Goal: Use online tool/utility: Utilize a website feature to perform a specific function

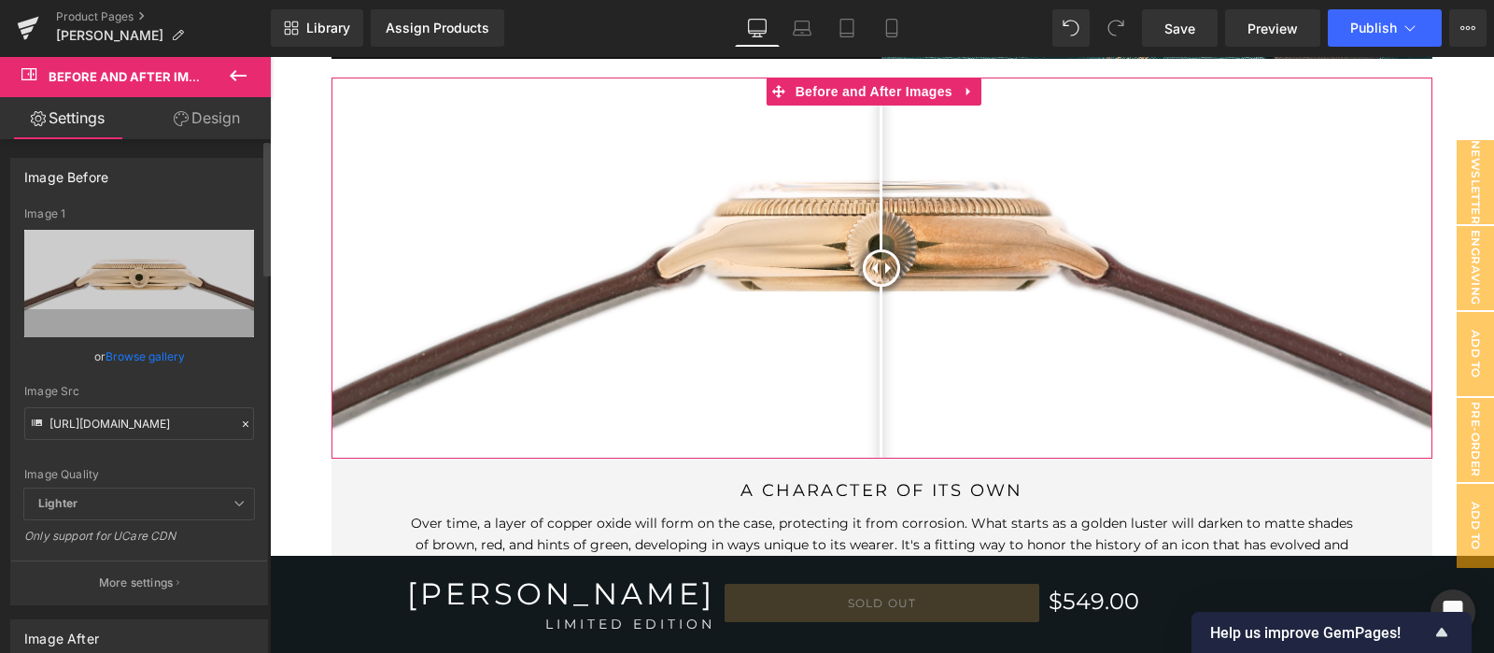
click at [243, 417] on icon at bounding box center [245, 423] width 13 height 13
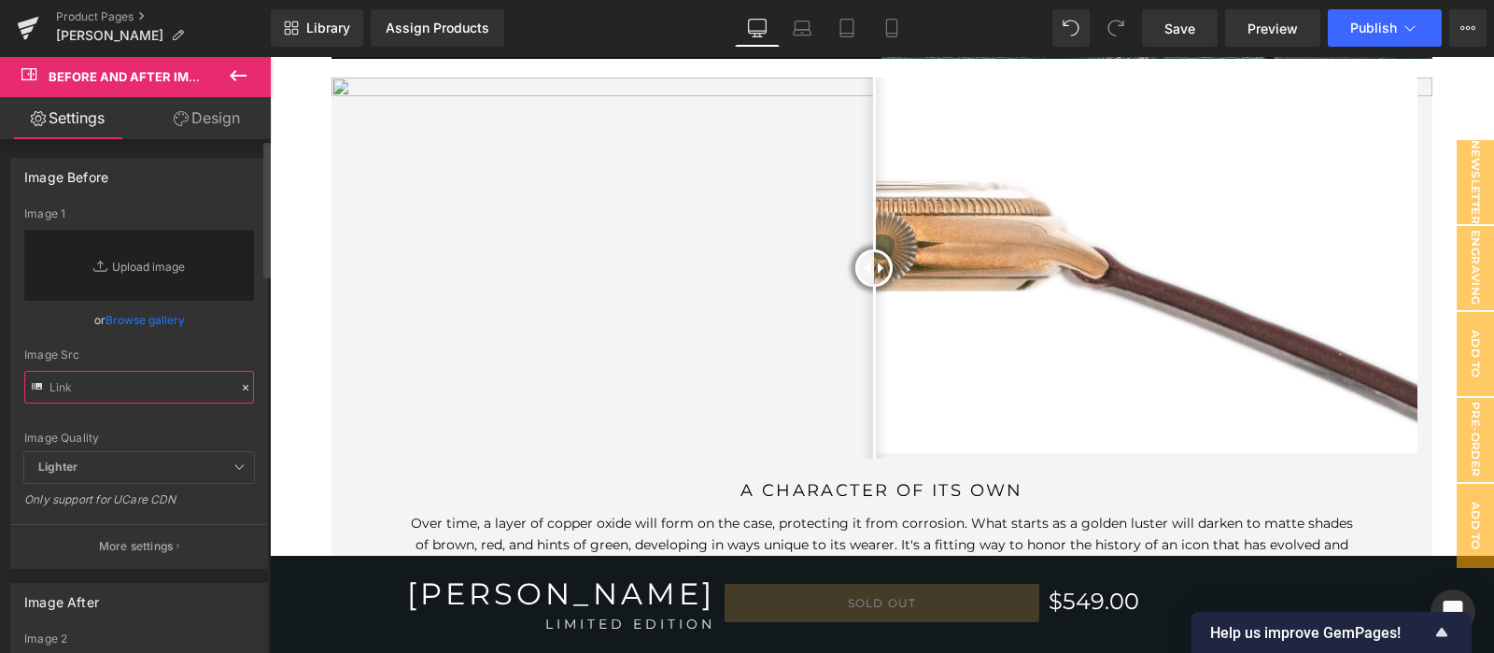
click at [177, 389] on input "text" at bounding box center [139, 387] width 230 height 33
paste input "[URL][DOMAIN_NAME]"
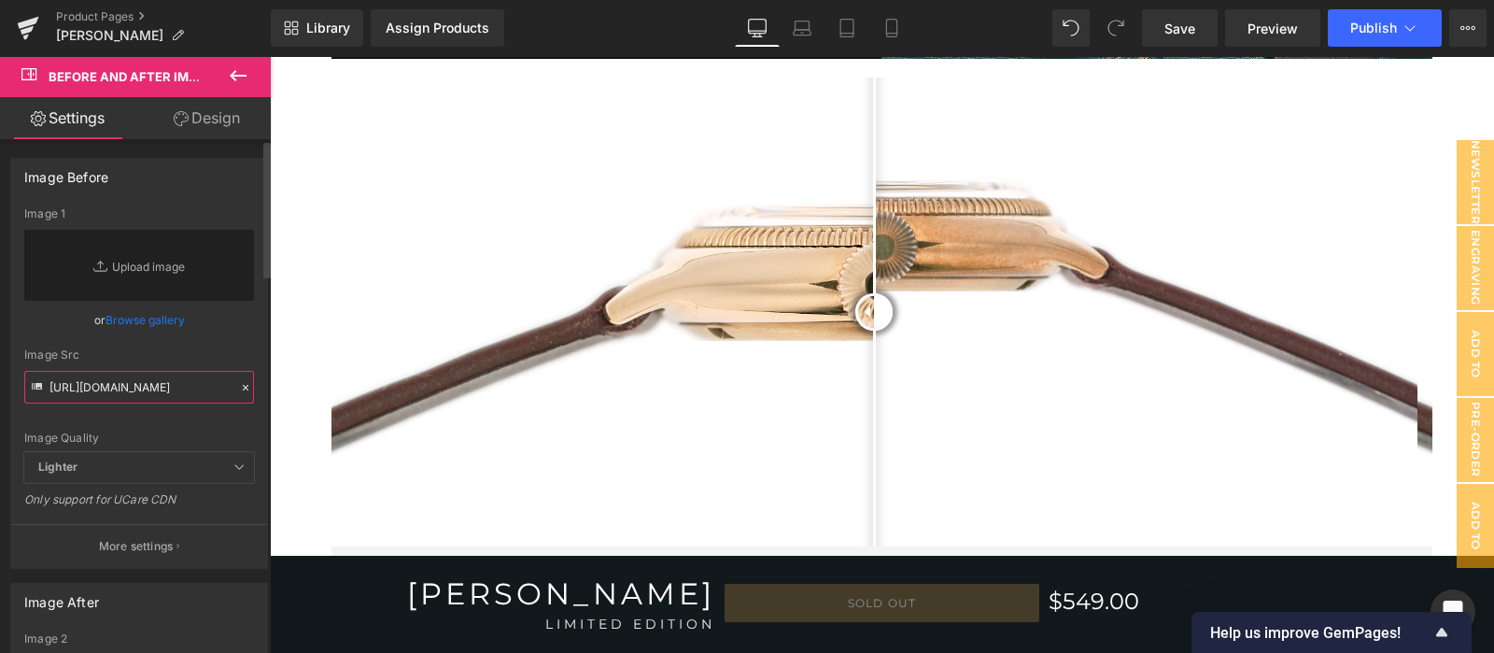
type input "[URL][DOMAIN_NAME]"
click at [207, 431] on div "Image Quality" at bounding box center [139, 437] width 230 height 13
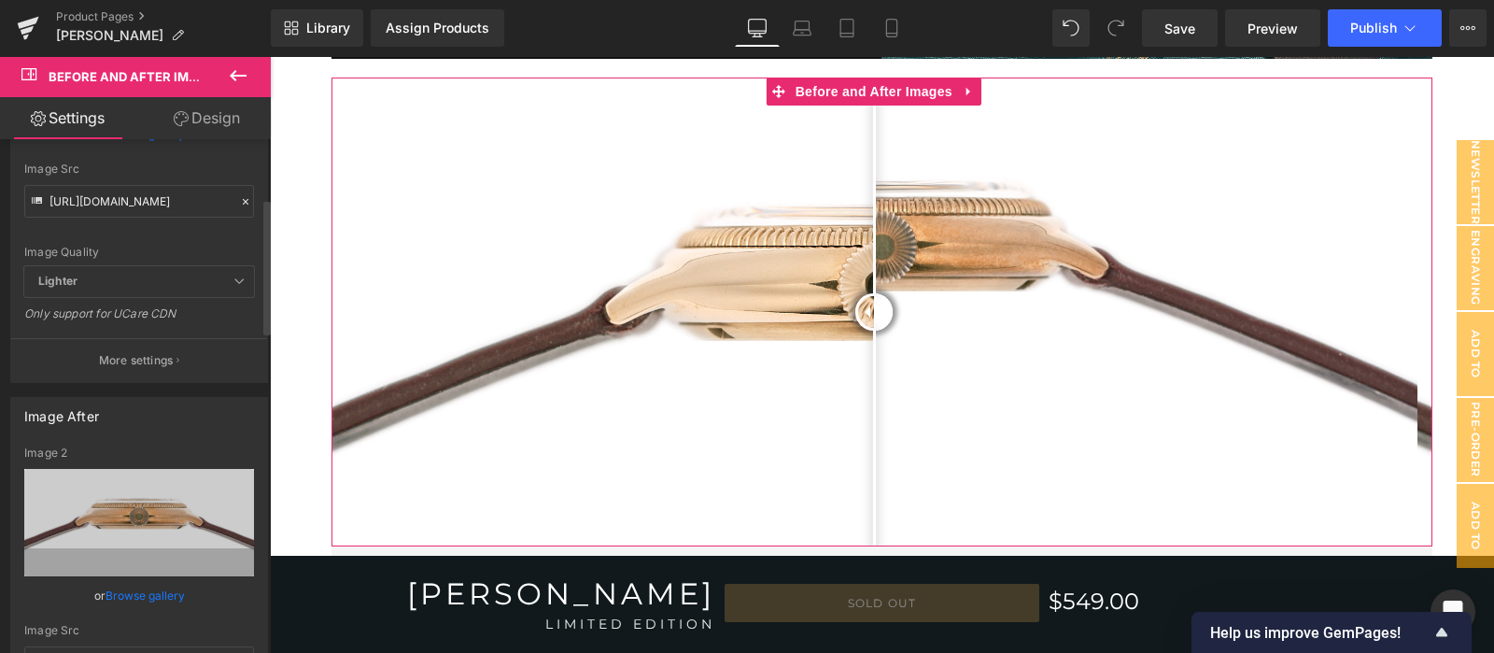
scroll to position [466, 0]
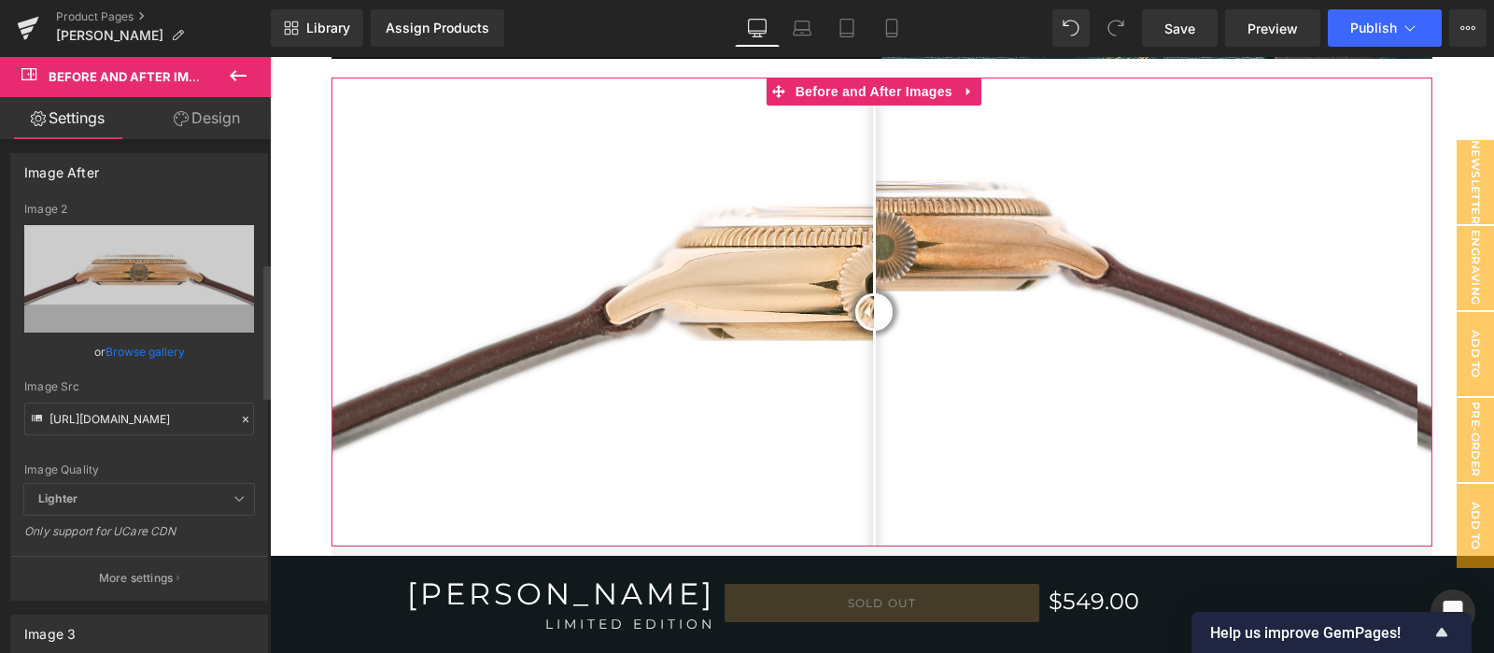
click at [239, 413] on icon at bounding box center [245, 419] width 13 height 13
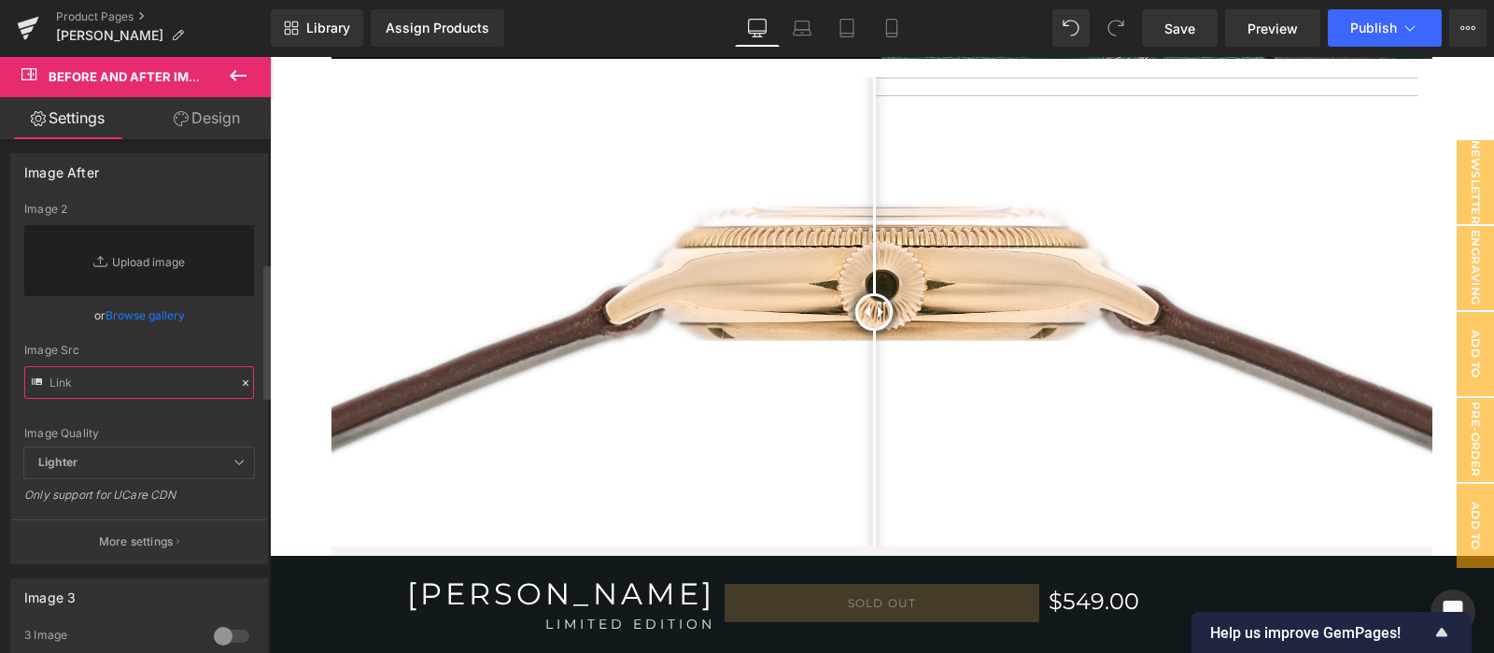
click at [181, 384] on input "text" at bounding box center [139, 382] width 230 height 33
paste input "[URL][DOMAIN_NAME]"
type input "[URL][DOMAIN_NAME]"
click at [195, 415] on div "Image Quality Lighter Lightest Lighter Lighter Lightest Only support for UCare …" at bounding box center [139, 325] width 230 height 245
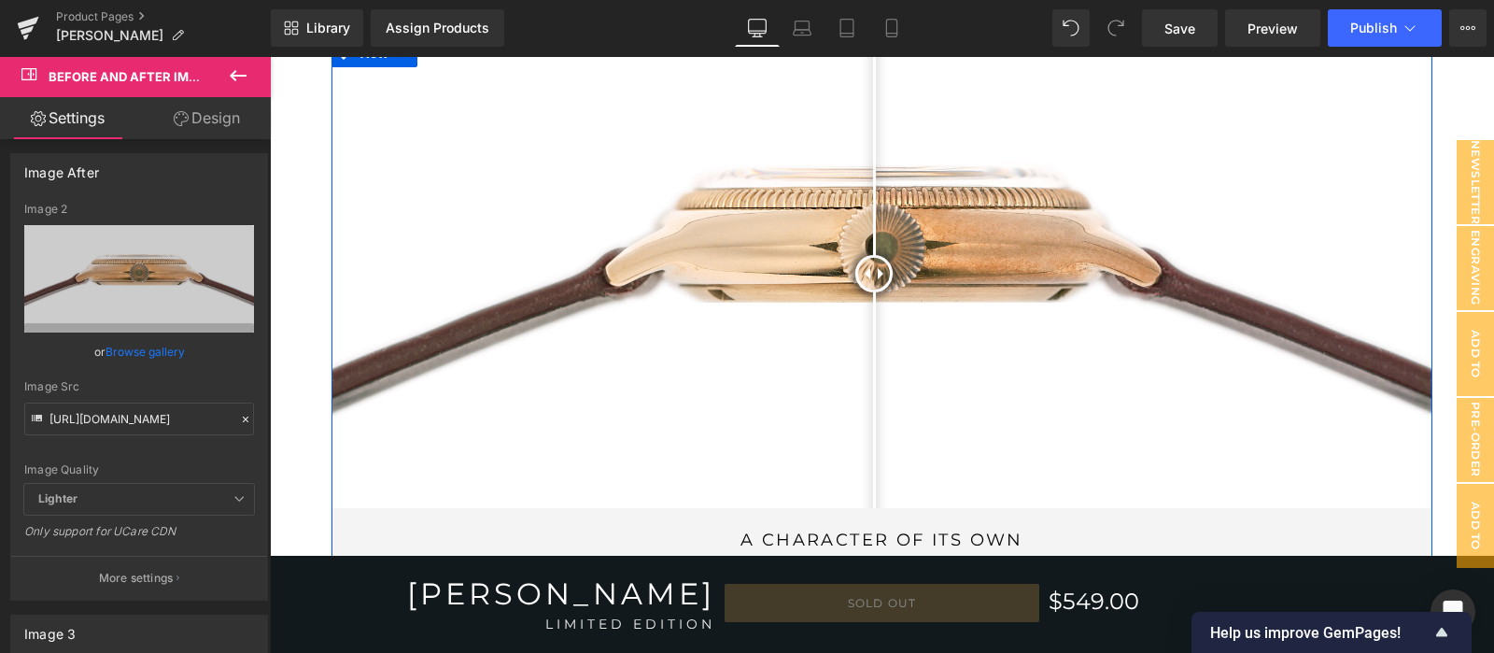
scroll to position [6223, 0]
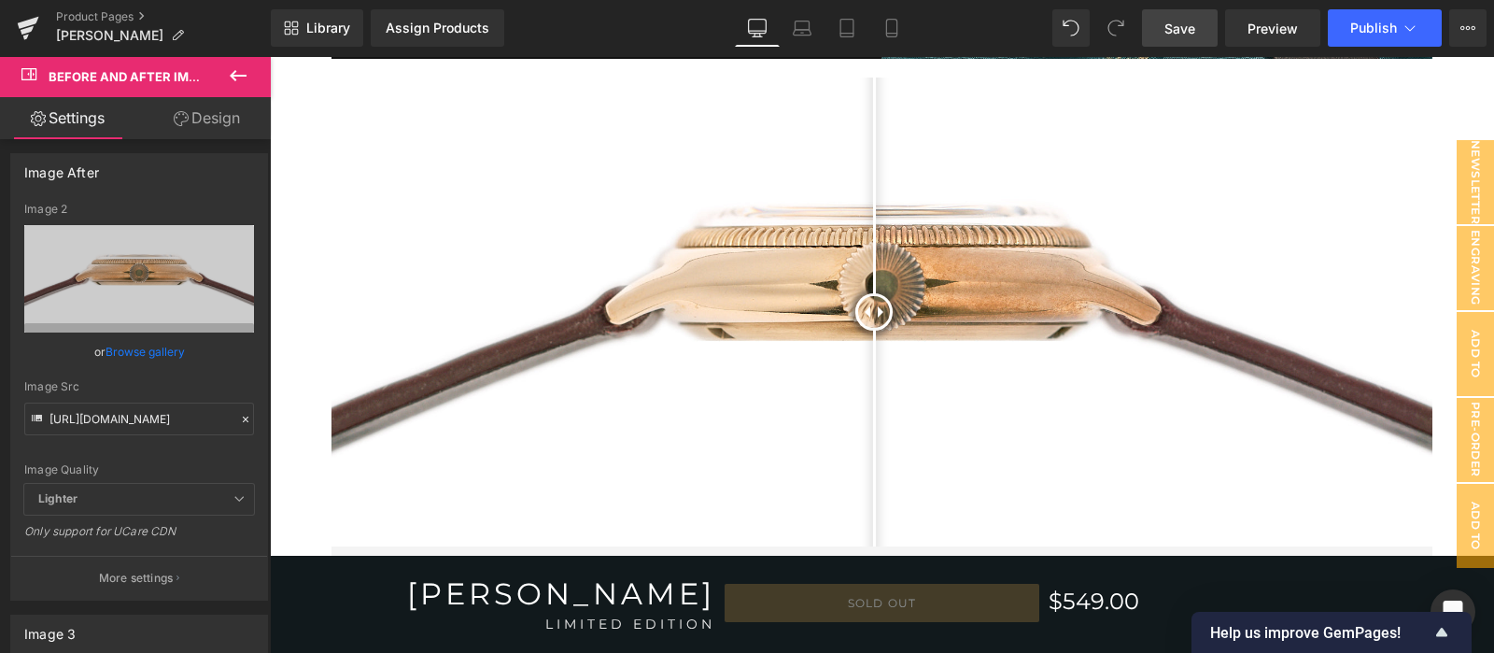
click at [1168, 29] on span "Save" at bounding box center [1179, 29] width 31 height 20
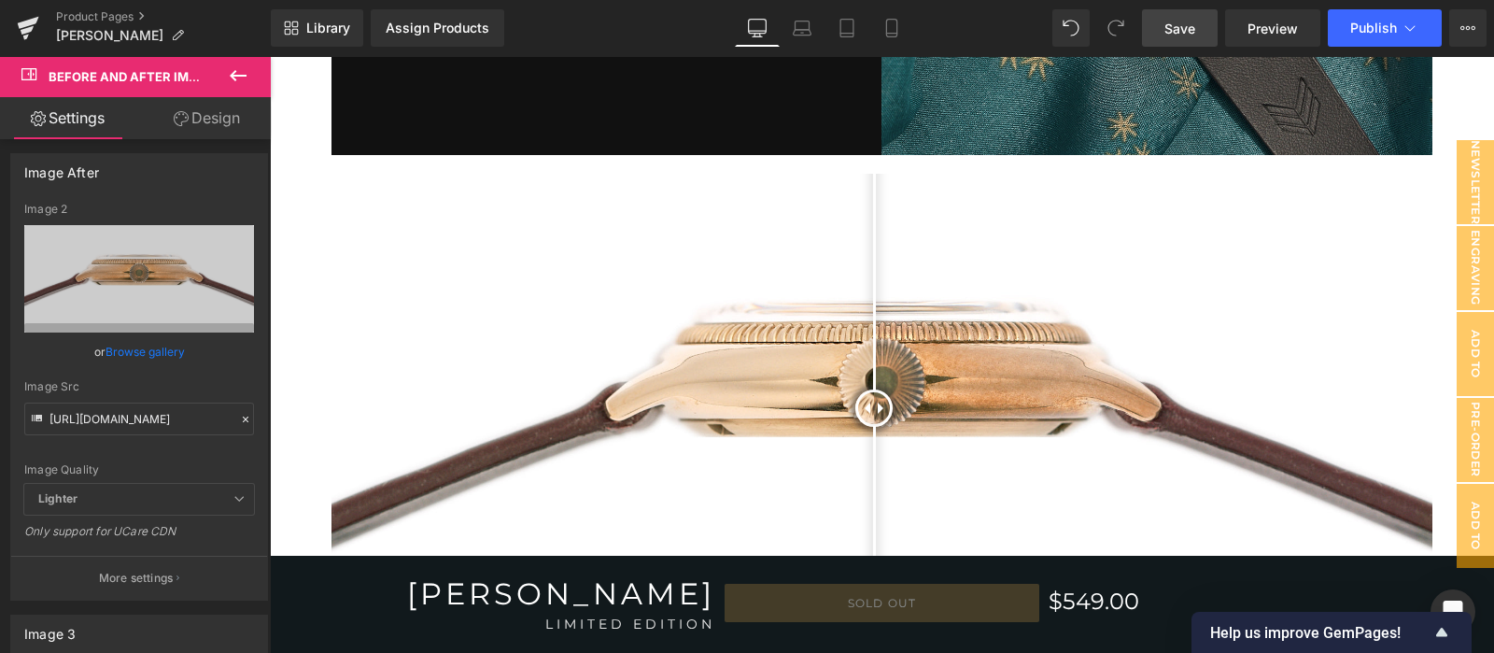
scroll to position [6593, 0]
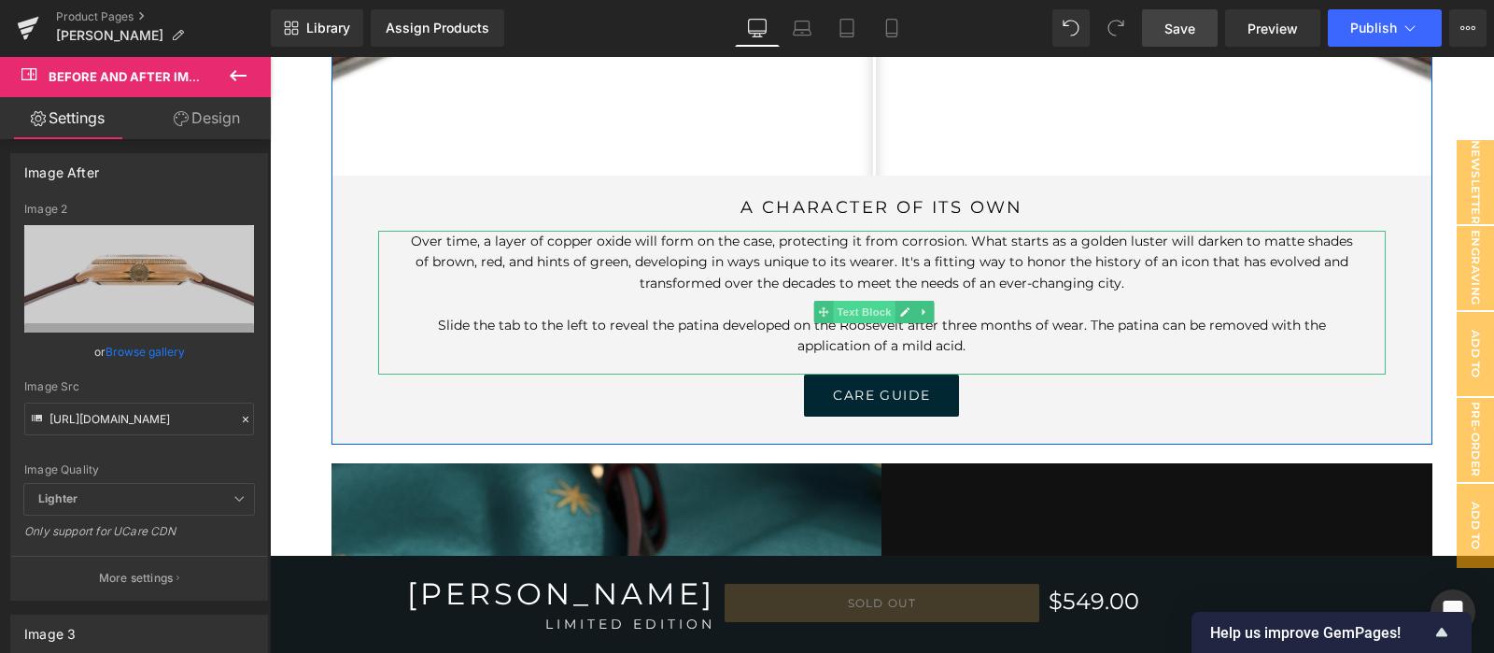
click at [863, 301] on span "Text Block" at bounding box center [864, 312] width 62 height 22
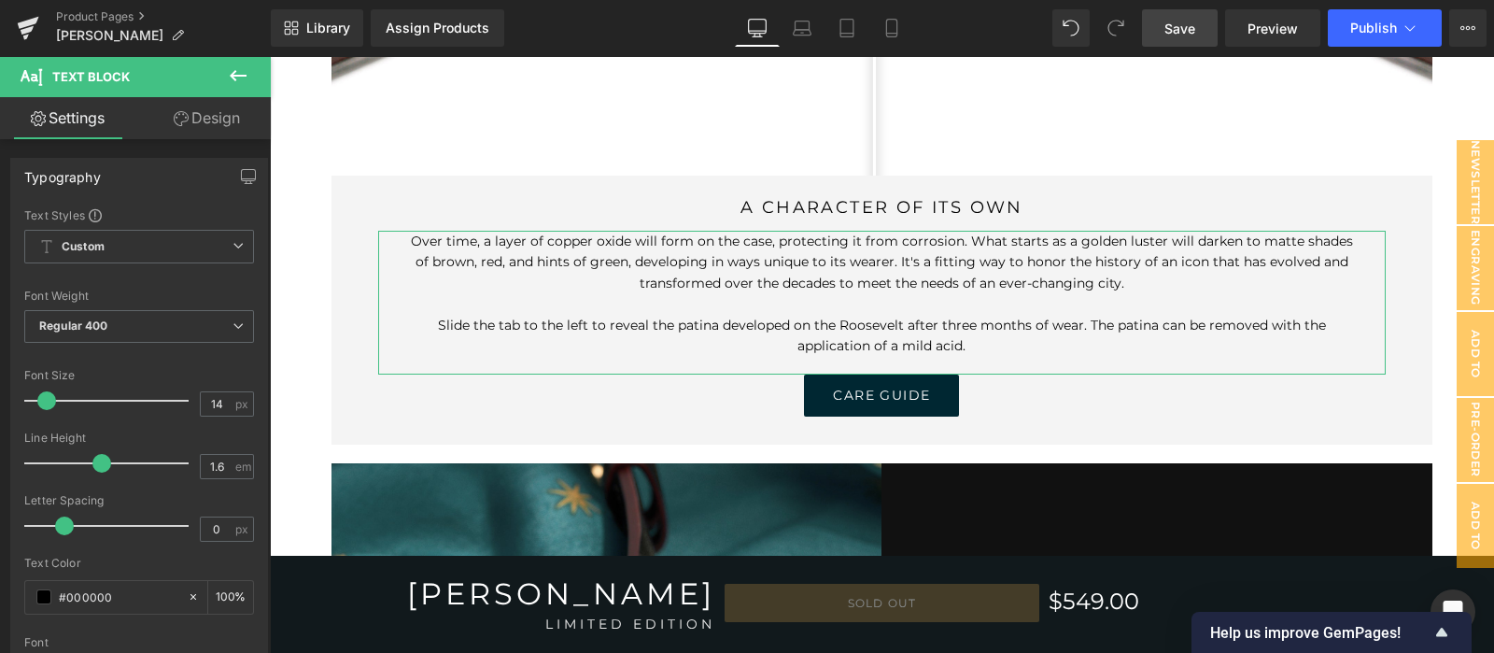
click at [213, 117] on link "Design" at bounding box center [206, 118] width 135 height 42
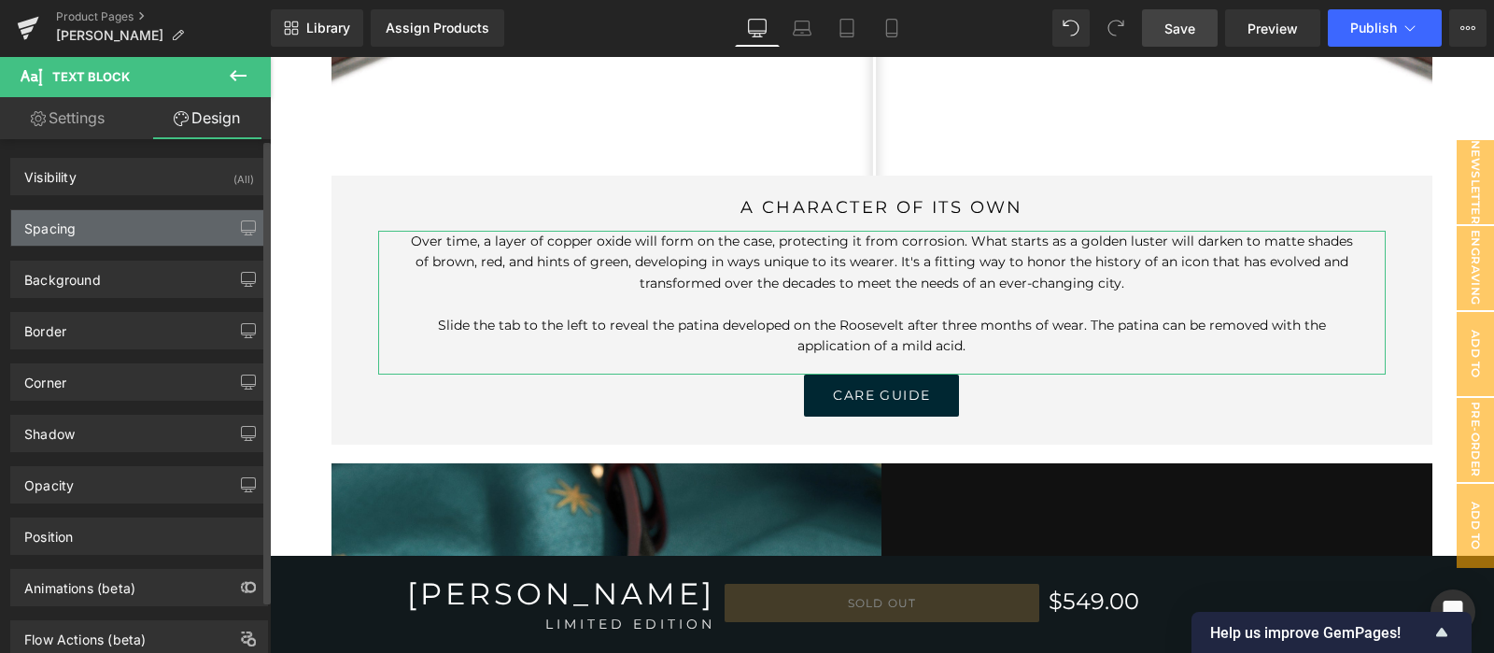
type input "0"
type input "50"
type input "0"
type input "50"
type input "0"
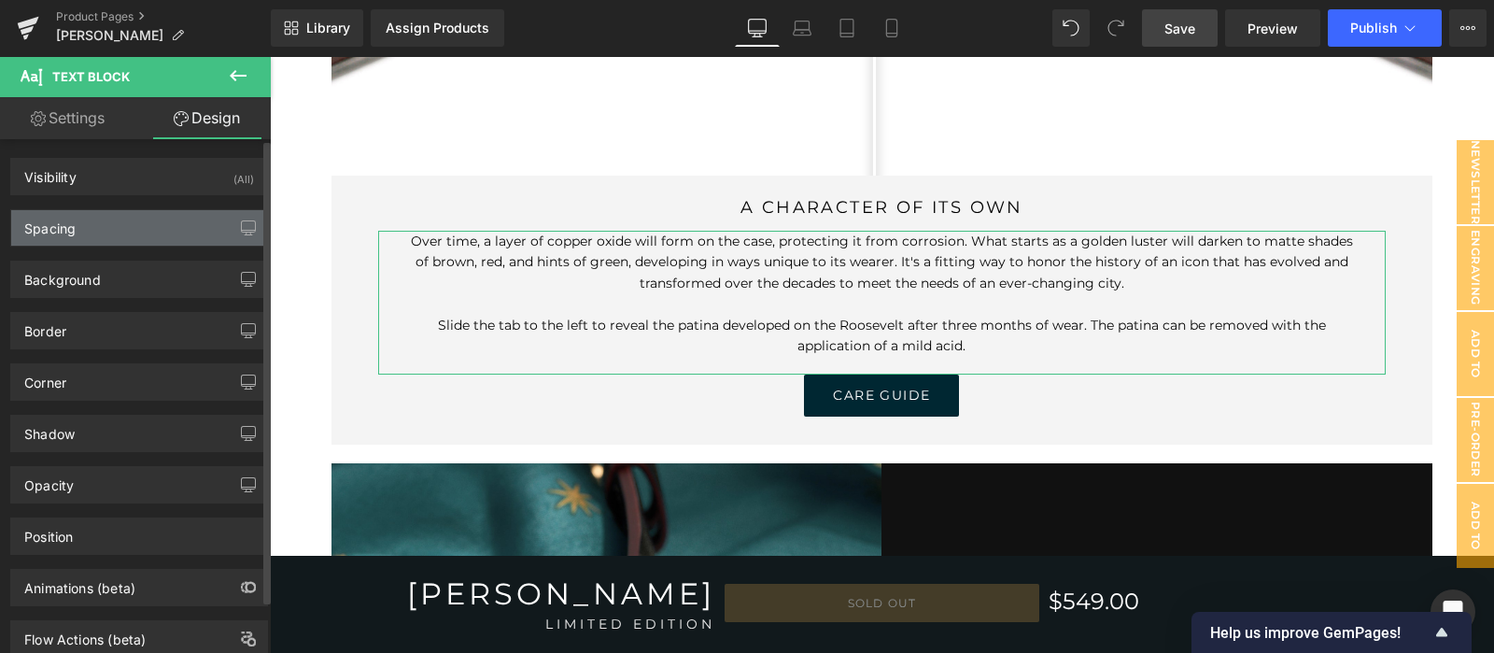
type input "30"
type input "20"
type input "30"
click at [166, 241] on div "Spacing" at bounding box center [139, 227] width 256 height 35
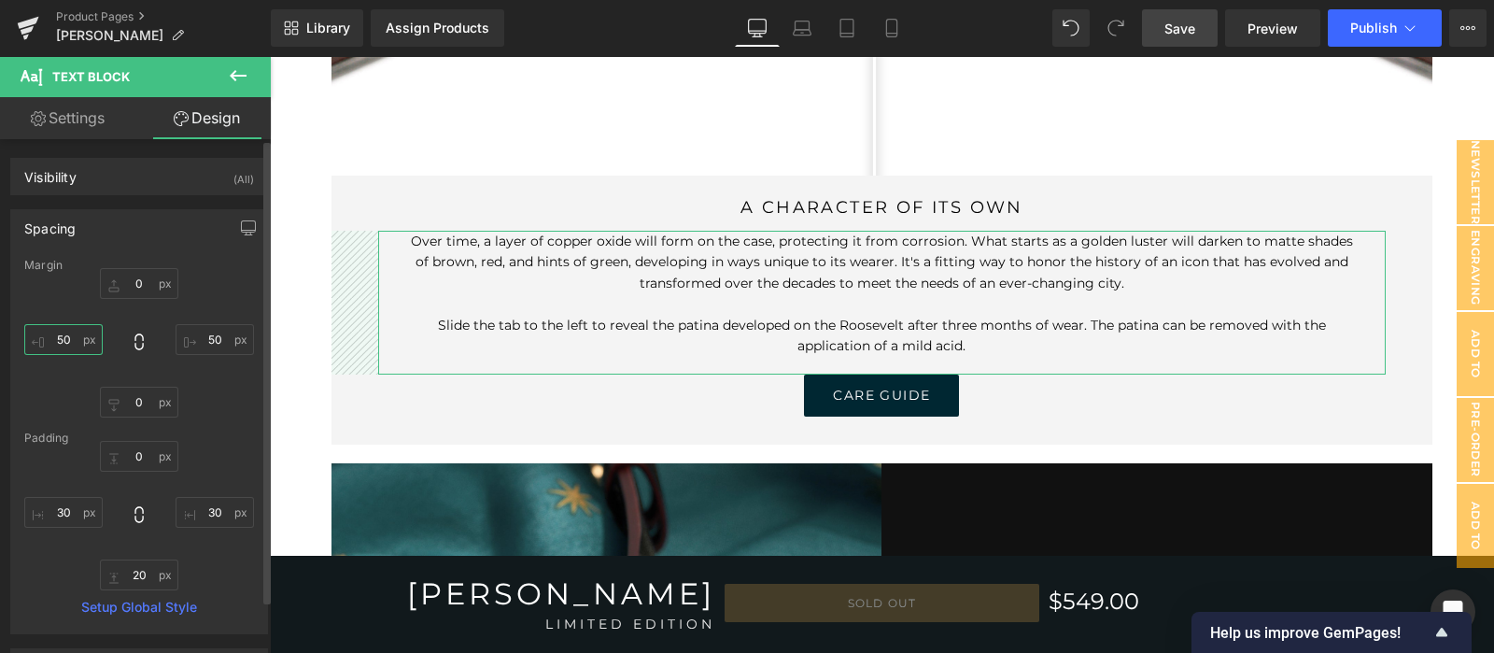
click at [61, 341] on input "50" at bounding box center [63, 339] width 78 height 31
type input "7-"
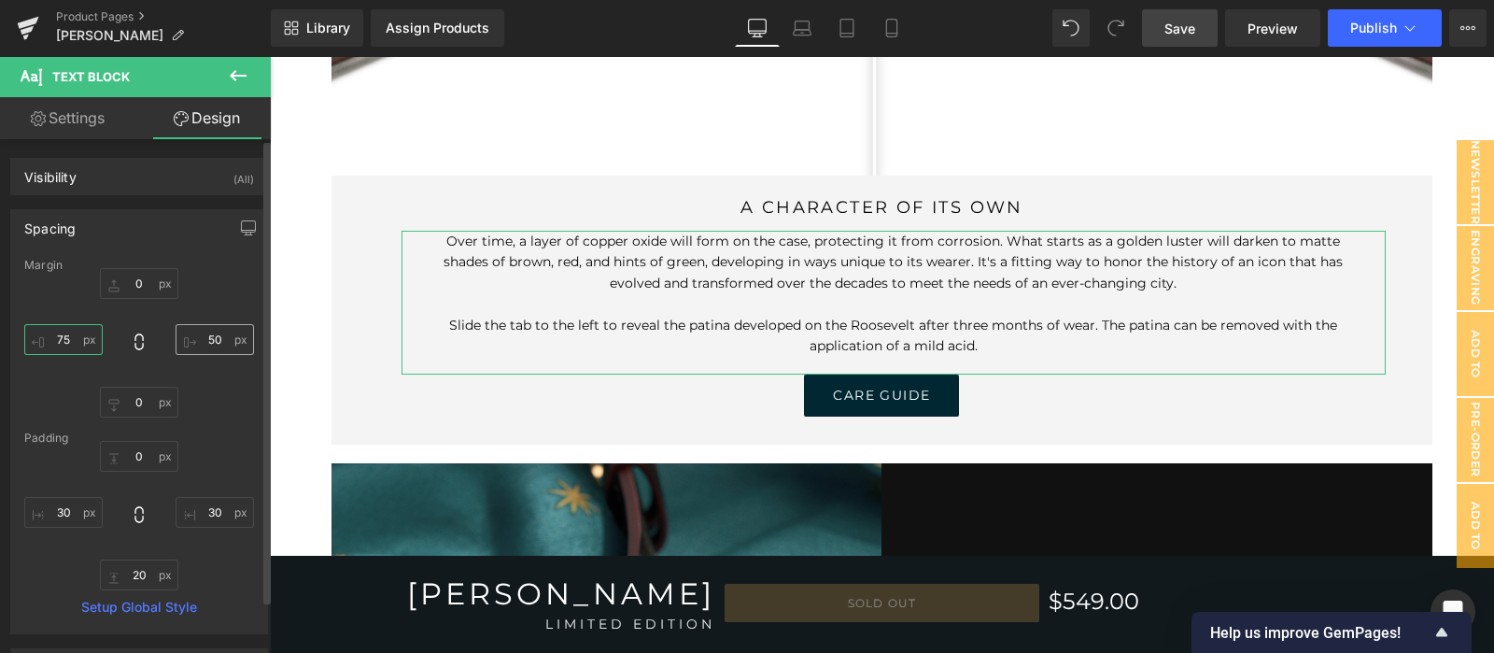
type input "75"
click at [217, 343] on input "50" at bounding box center [214, 339] width 78 height 31
type input "5"
type input "75"
click at [63, 520] on input "30" at bounding box center [63, 512] width 78 height 31
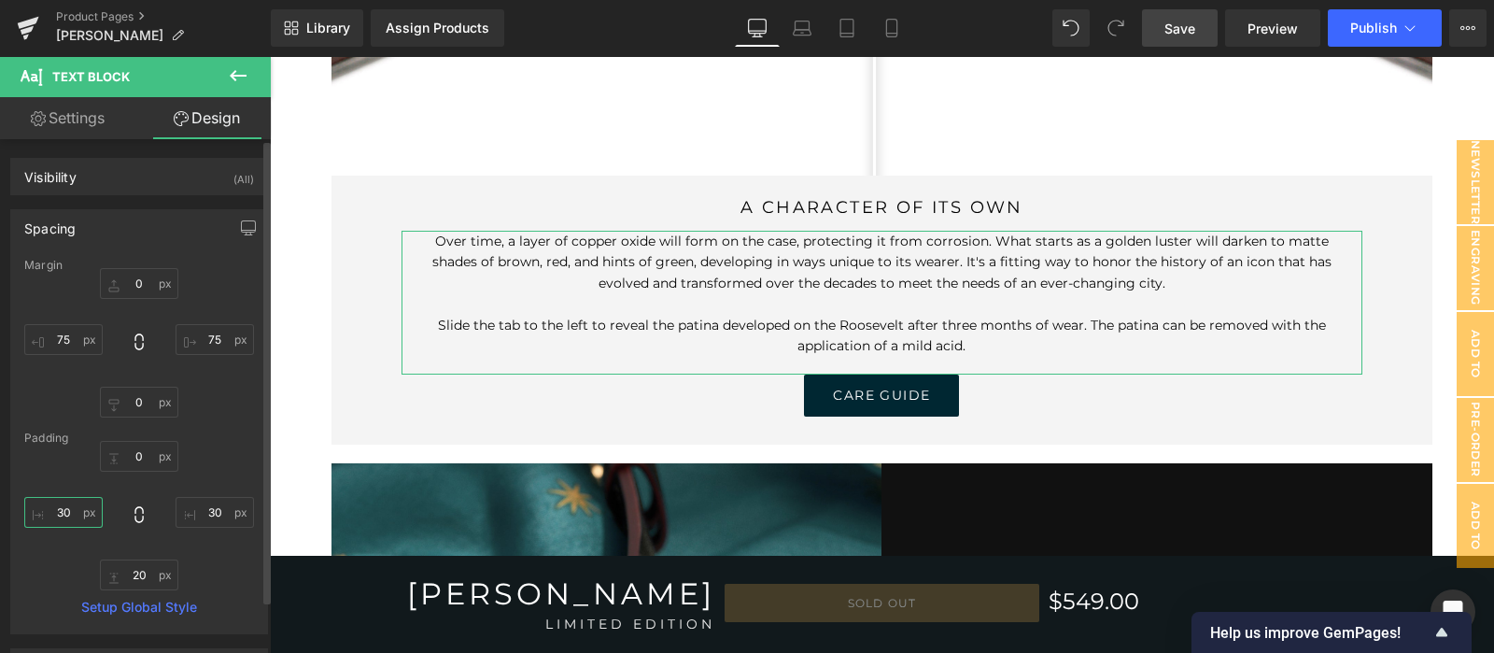
click at [61, 509] on input "30" at bounding box center [63, 512] width 78 height 31
type input "50"
click at [205, 507] on input "30" at bounding box center [214, 512] width 78 height 31
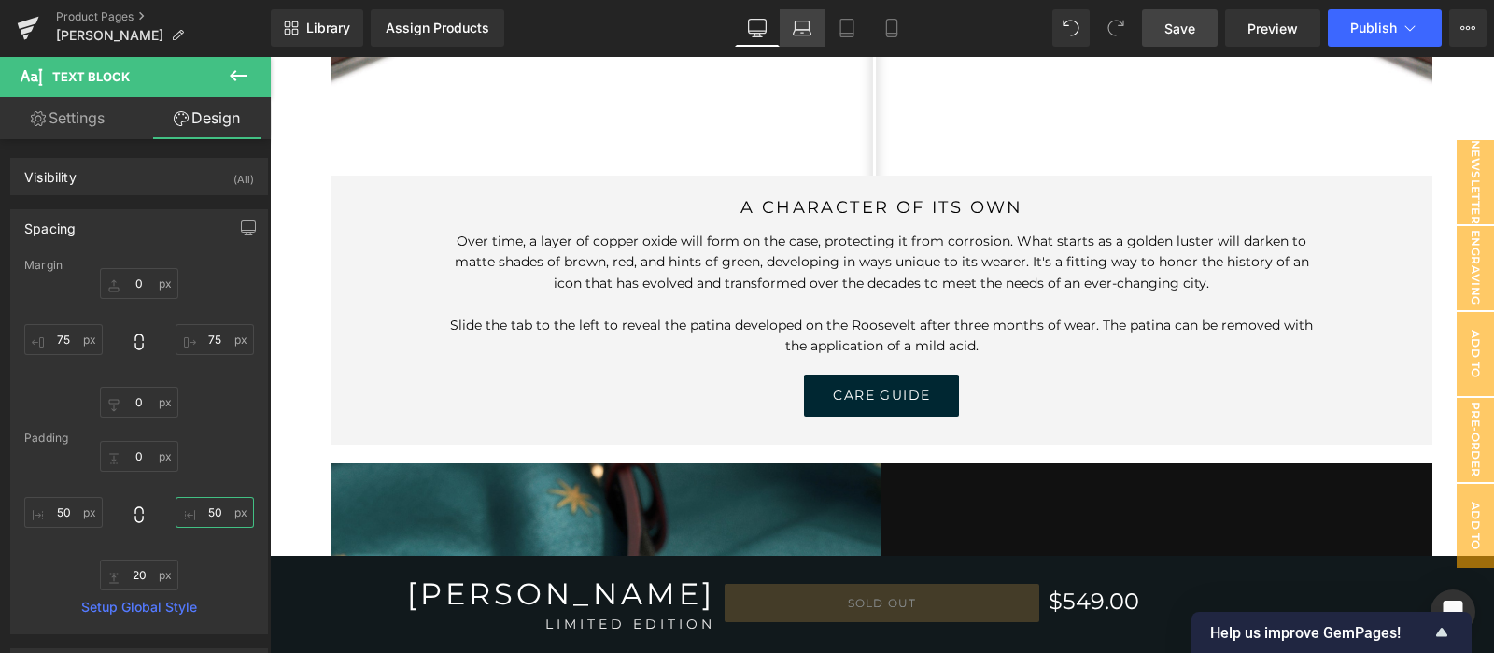
type input "50"
click at [800, 32] on icon at bounding box center [802, 28] width 19 height 19
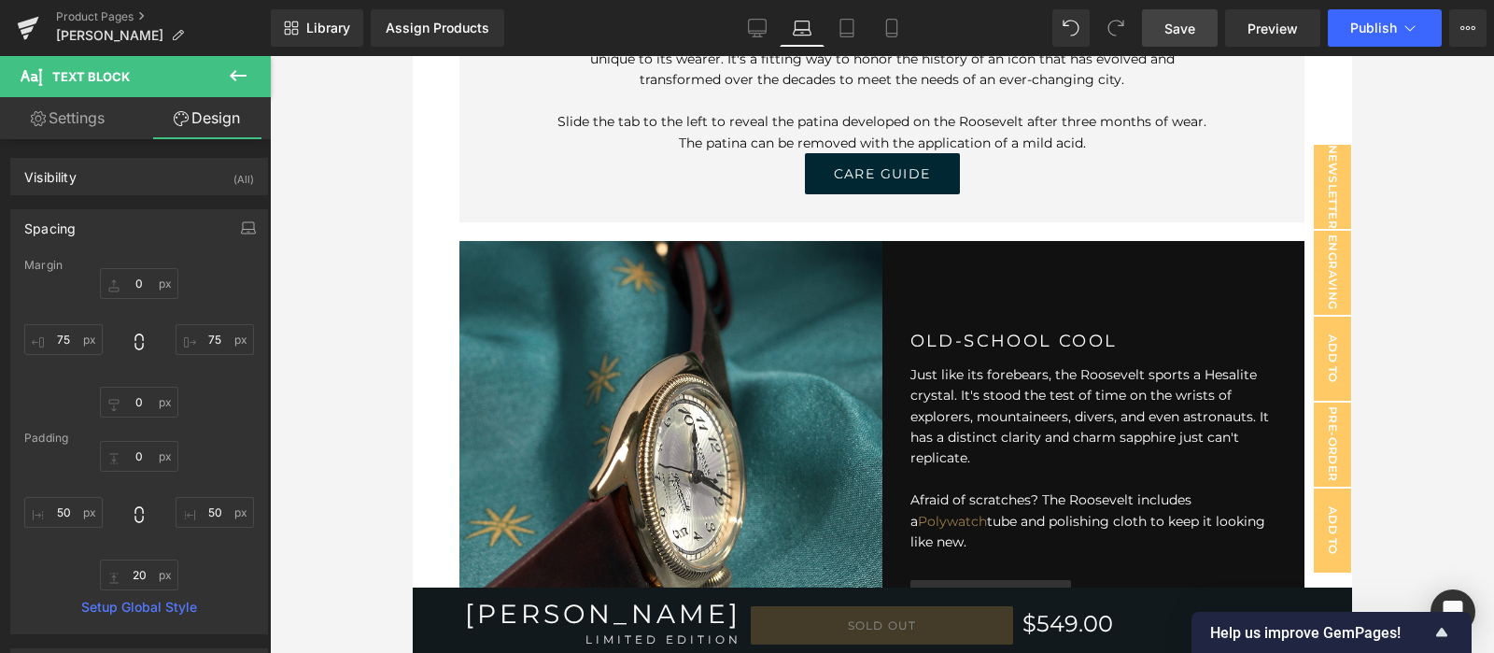
type input "0"
type input "50"
type input "0"
type input "50"
type input "0"
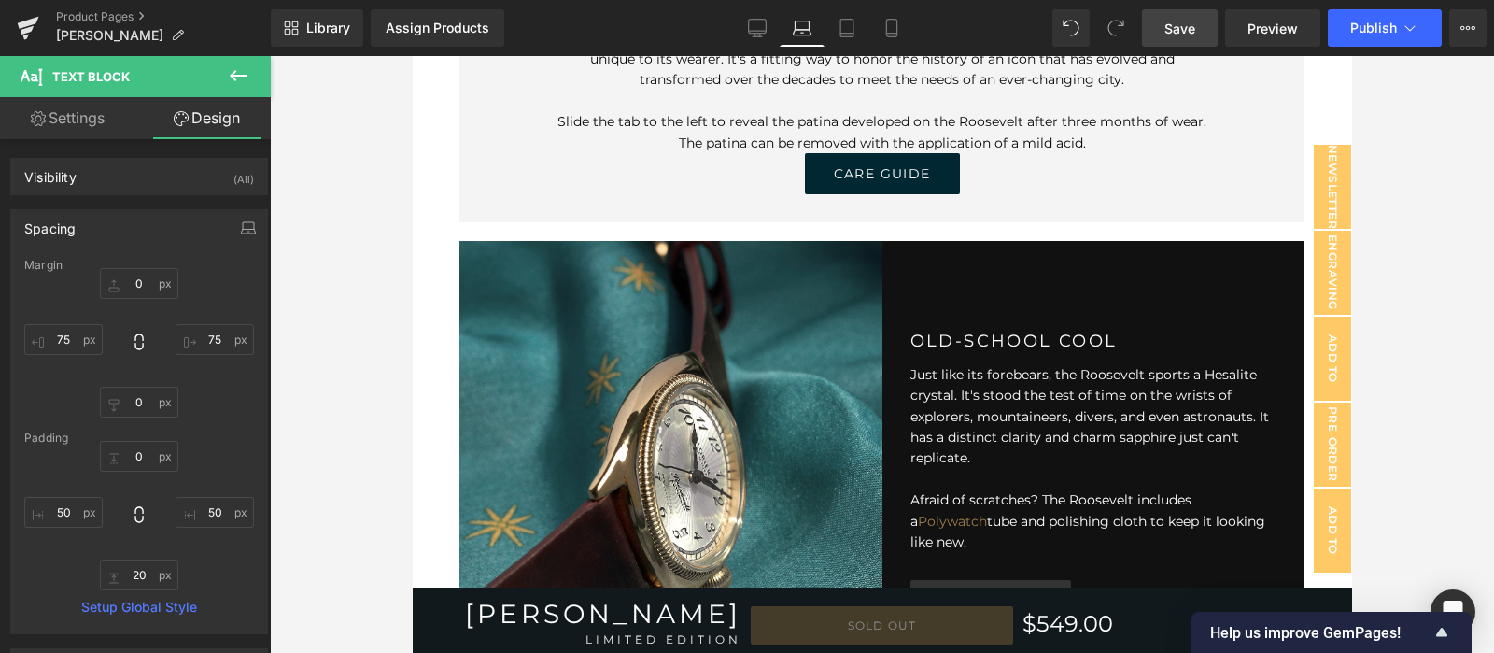
type input "50"
type input "0"
type input "50"
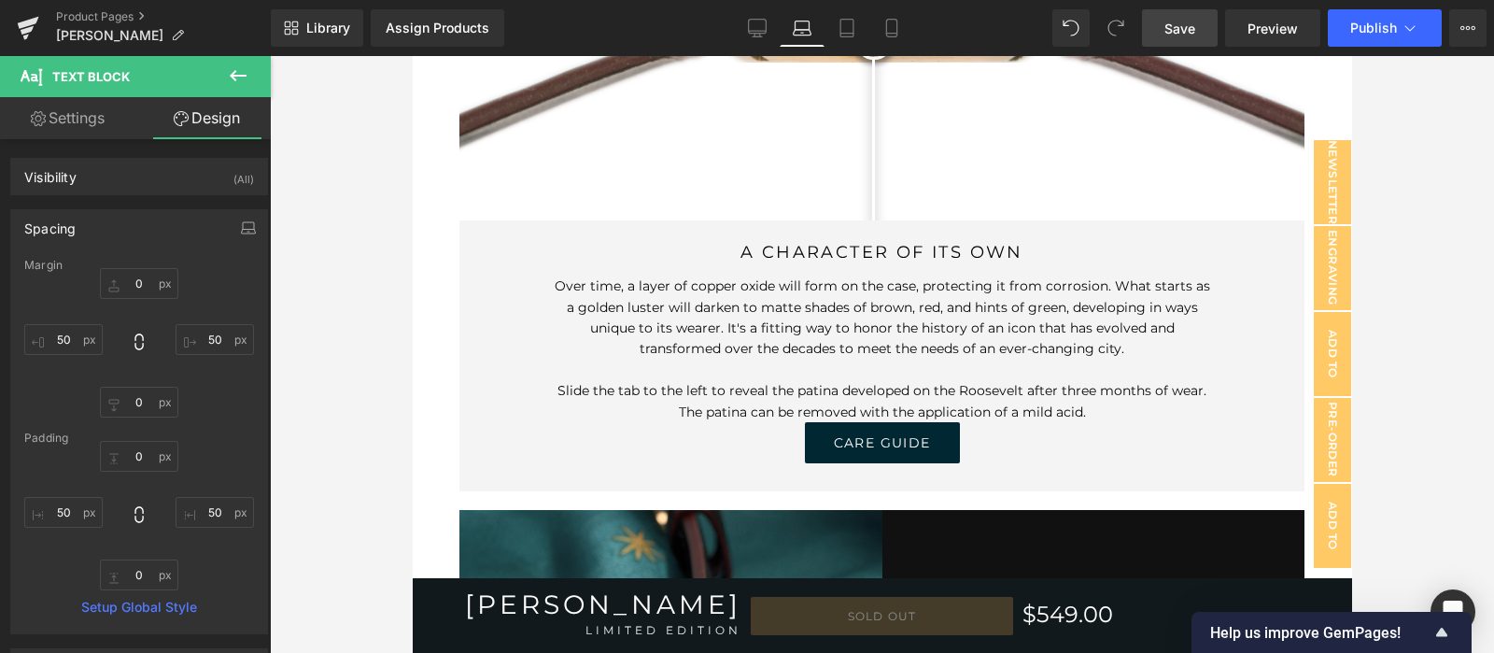
scroll to position [5572, 0]
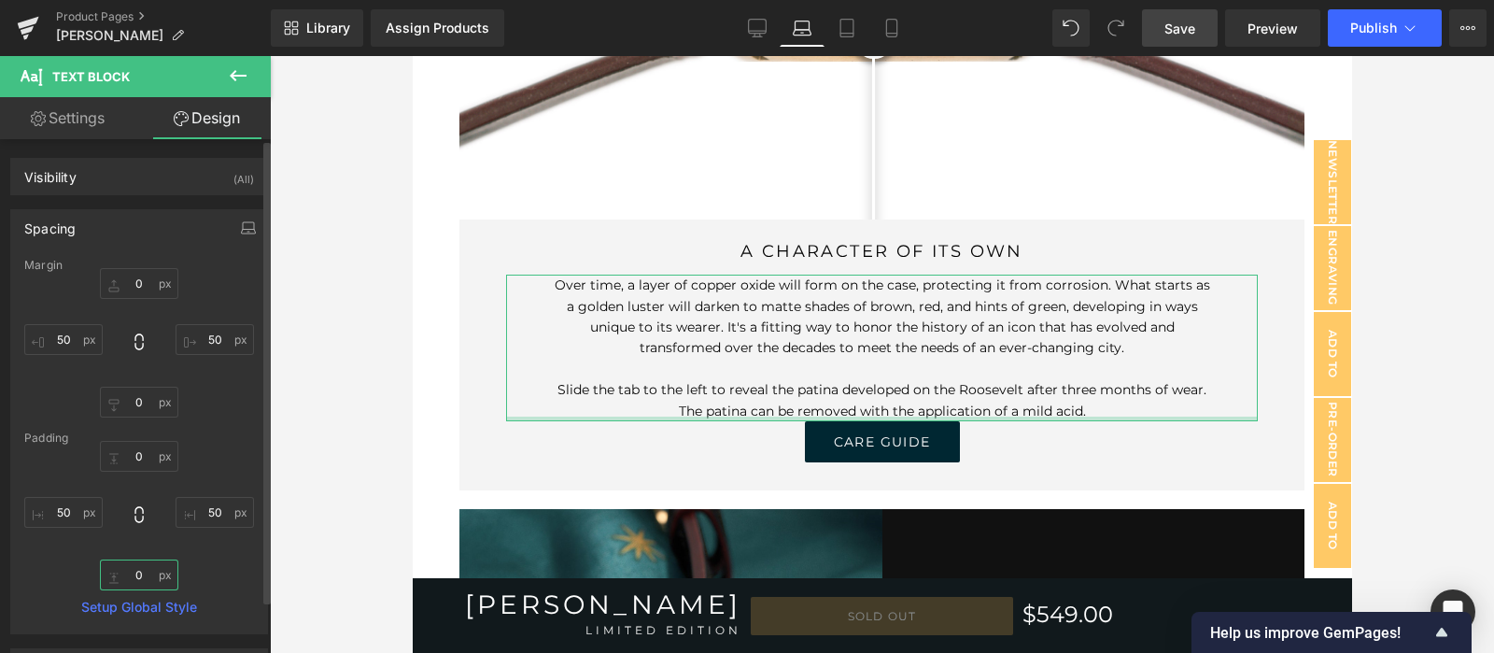
click at [123, 574] on input "0" at bounding box center [139, 574] width 78 height 31
click at [126, 575] on input "0" at bounding box center [139, 574] width 78 height 31
click at [133, 402] on input "0" at bounding box center [139, 401] width 78 height 31
click at [135, 404] on input "0" at bounding box center [139, 401] width 78 height 31
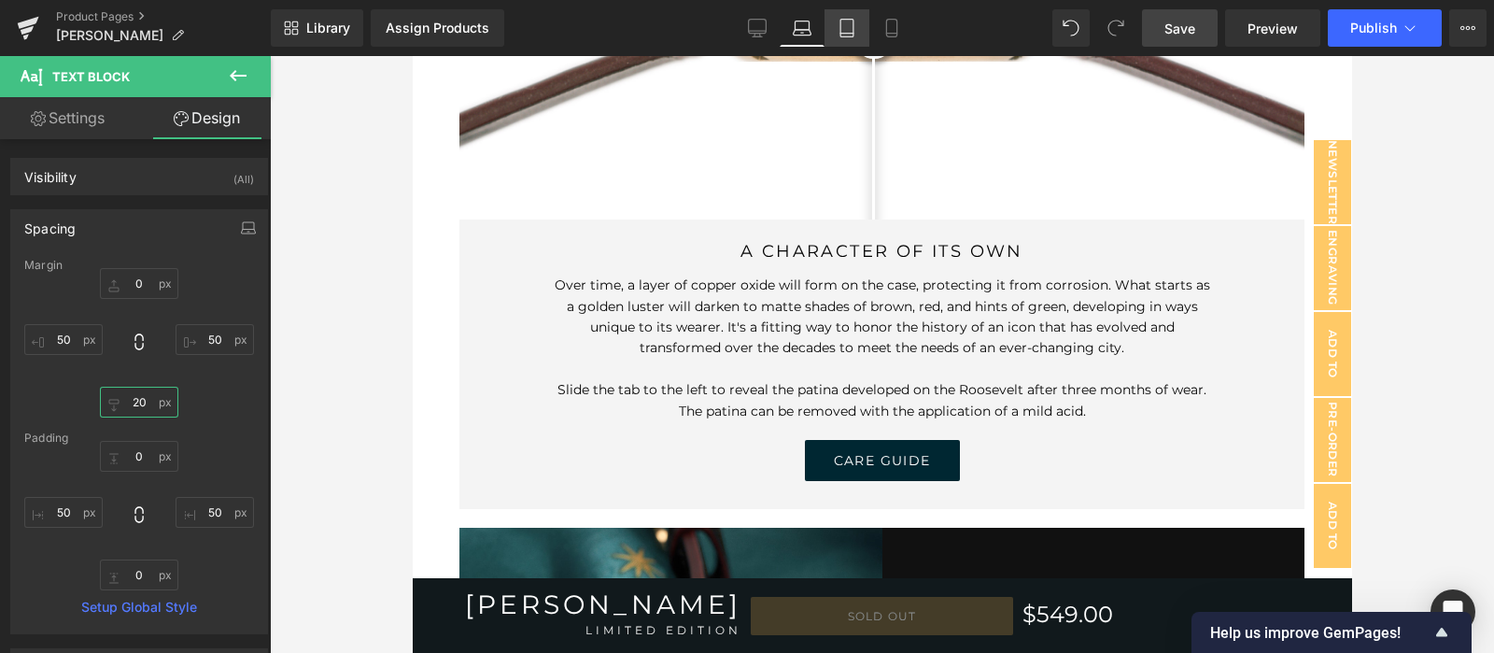
type input "20"
click at [853, 38] on link "Tablet" at bounding box center [846, 27] width 45 height 37
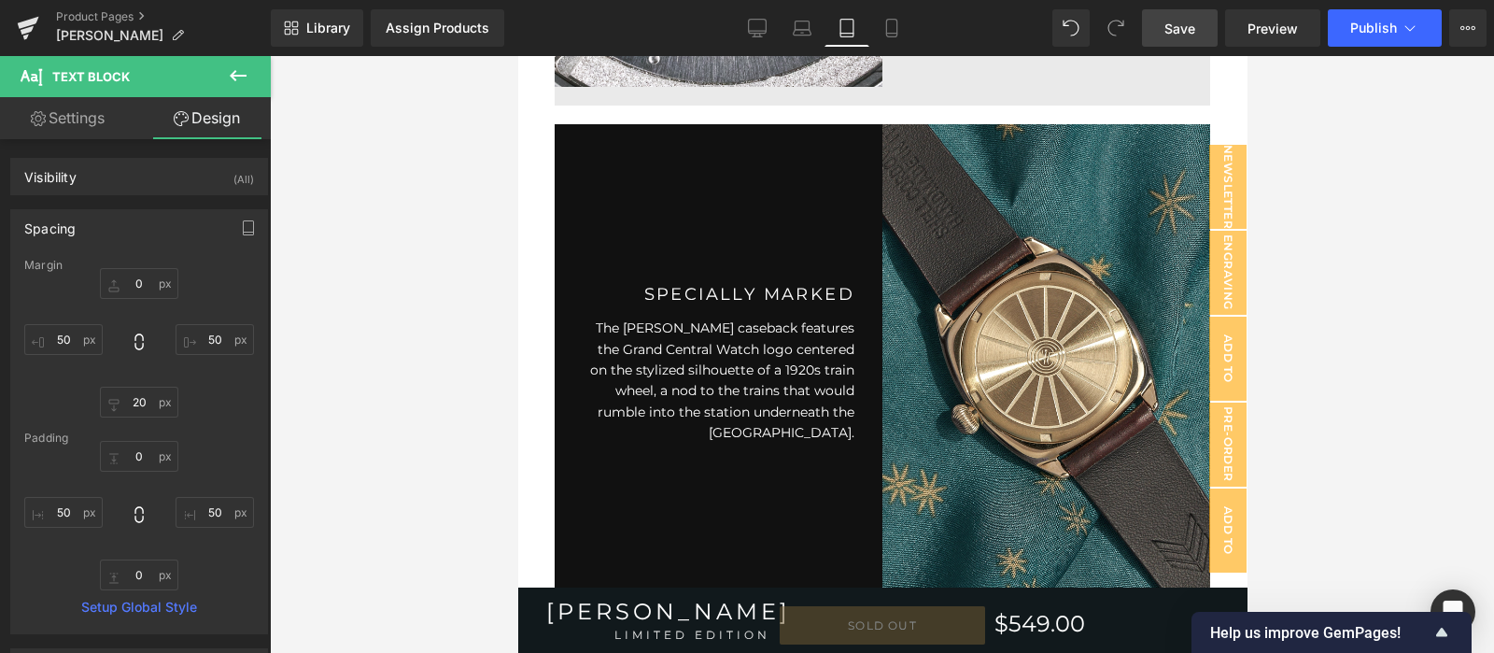
type input "0"
type input "50"
type input "0"
type input "50"
type input "0"
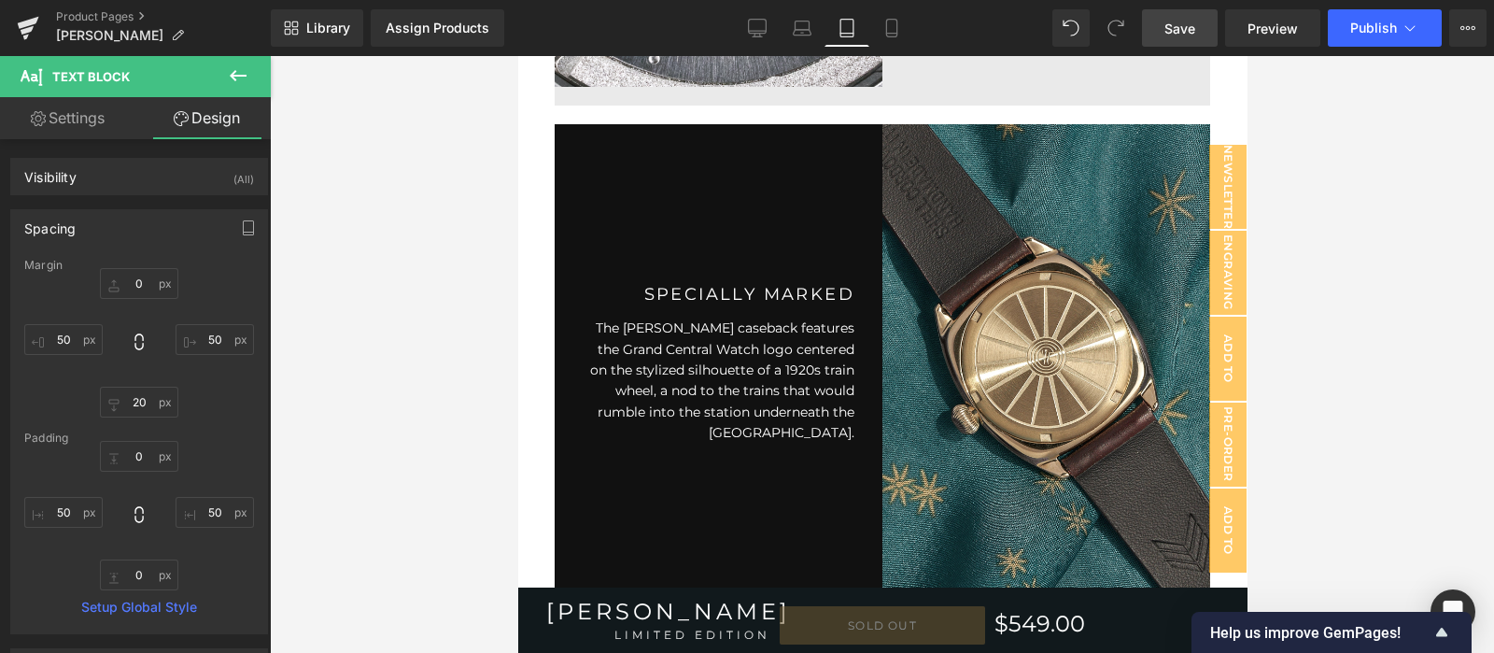
type input "50"
type input "0"
type input "50"
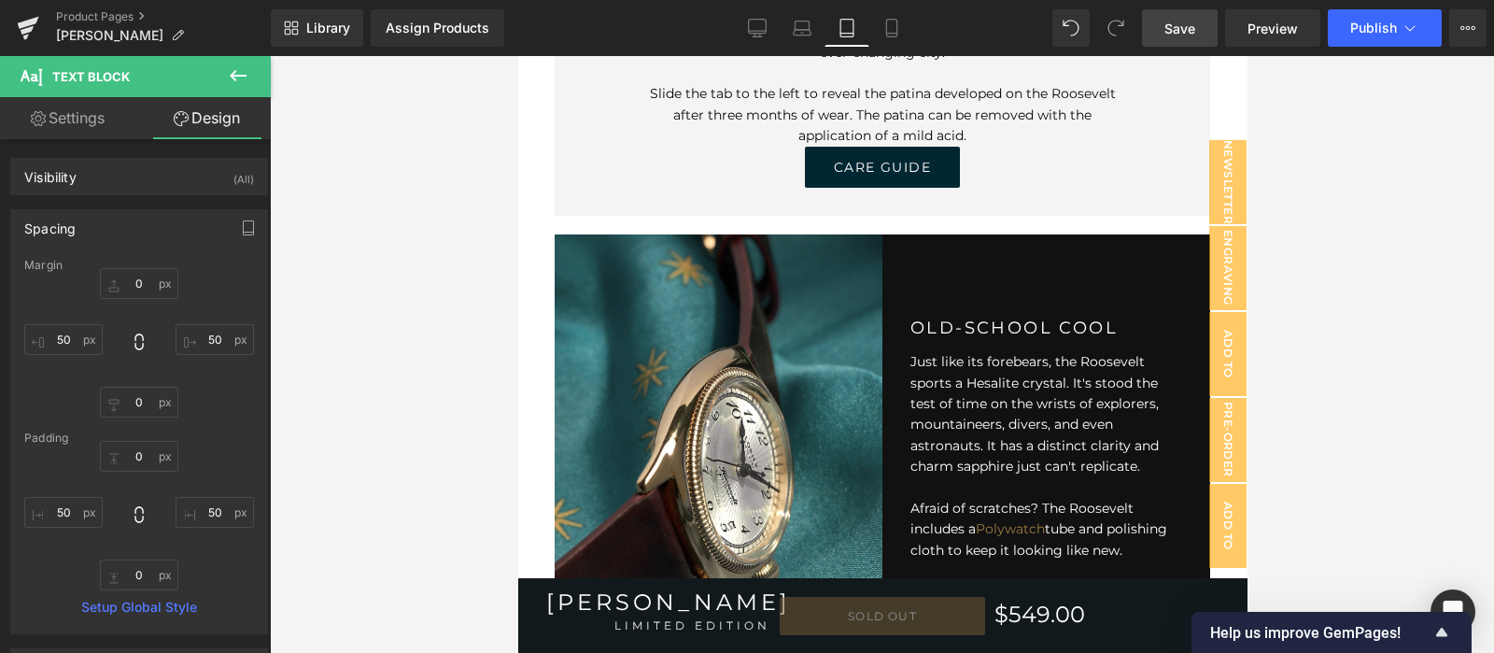
scroll to position [6084, 0]
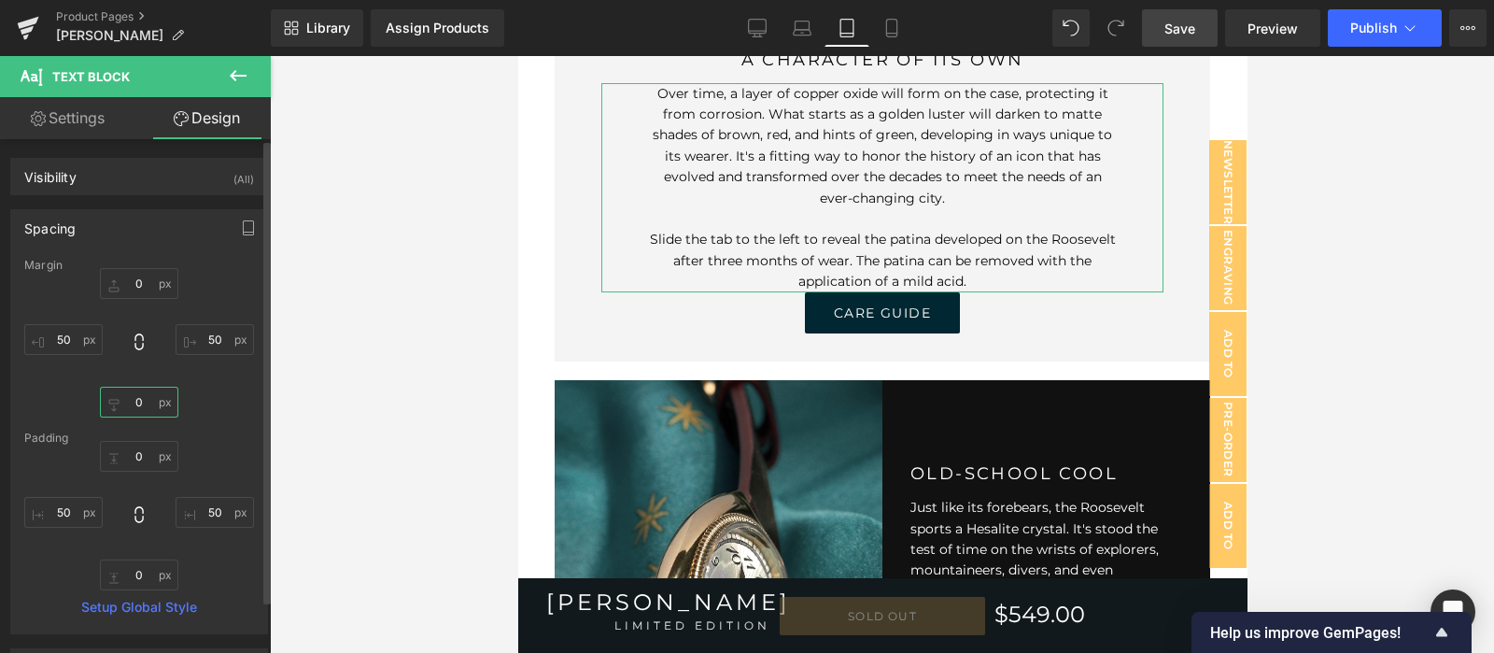
click at [125, 405] on input "0" at bounding box center [139, 401] width 78 height 31
click at [129, 403] on input "0" at bounding box center [139, 401] width 78 height 31
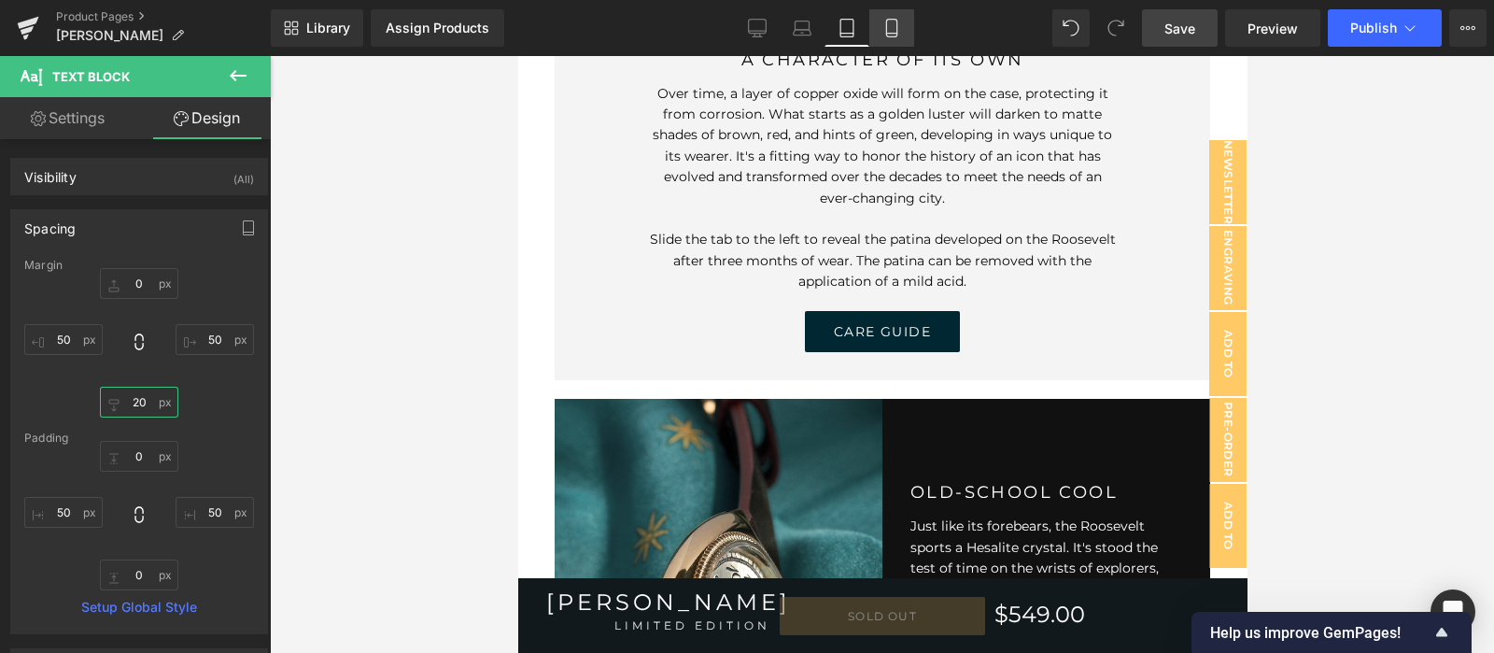
type input "20"
click at [911, 16] on link "Mobile" at bounding box center [891, 27] width 45 height 37
type input "0"
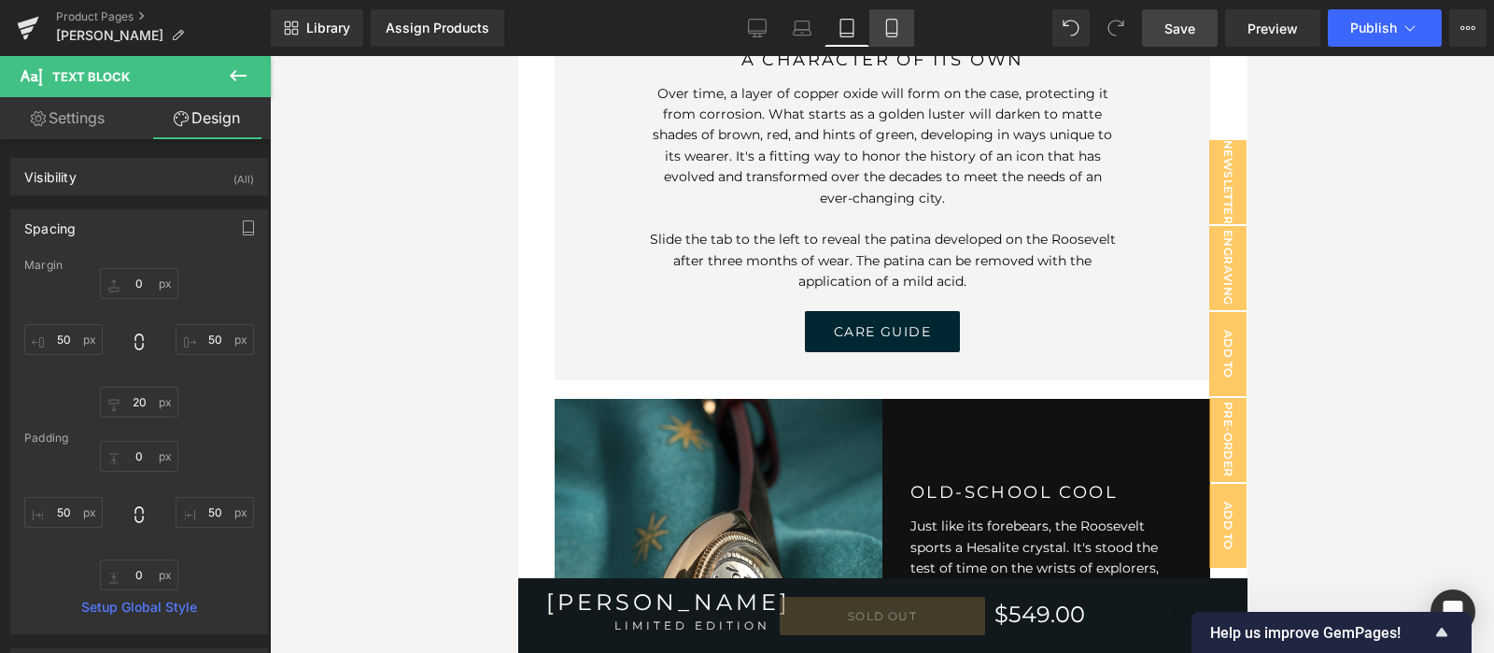
type input "0"
type input "50"
type input "20"
type input "50"
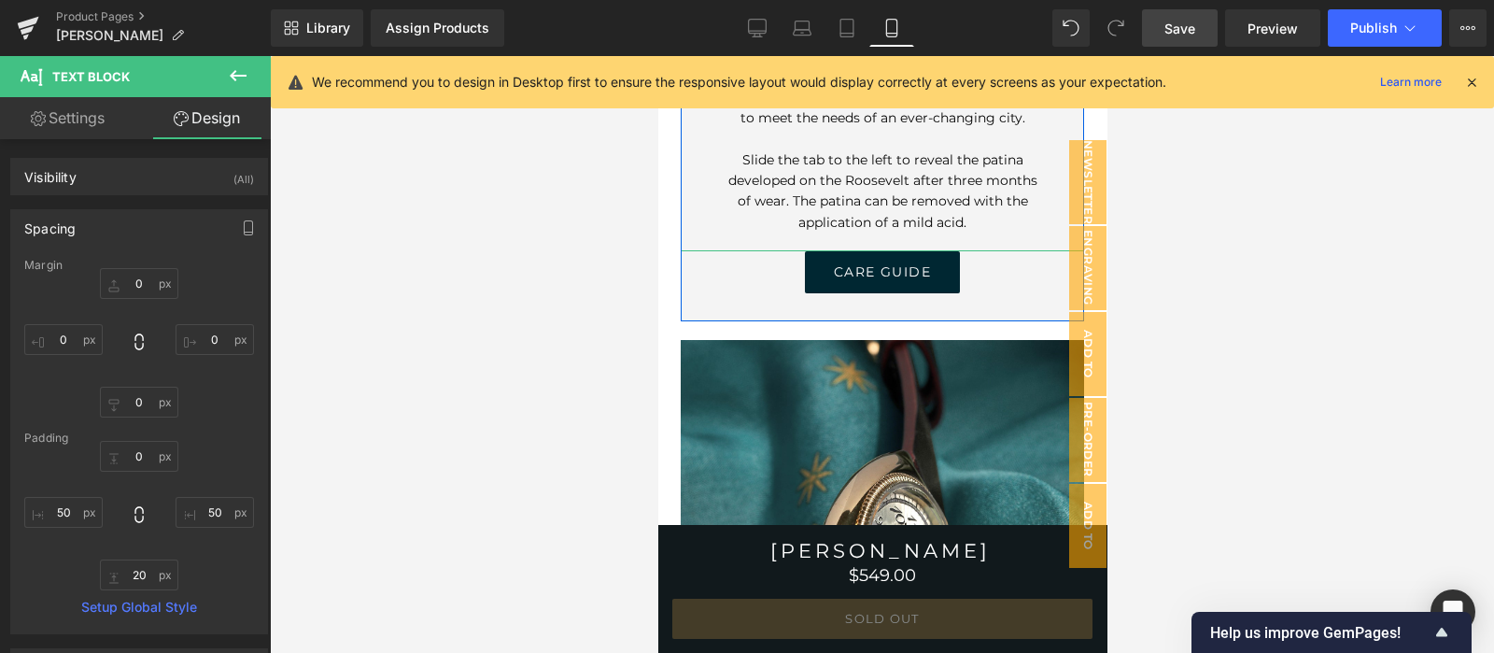
scroll to position [7583, 0]
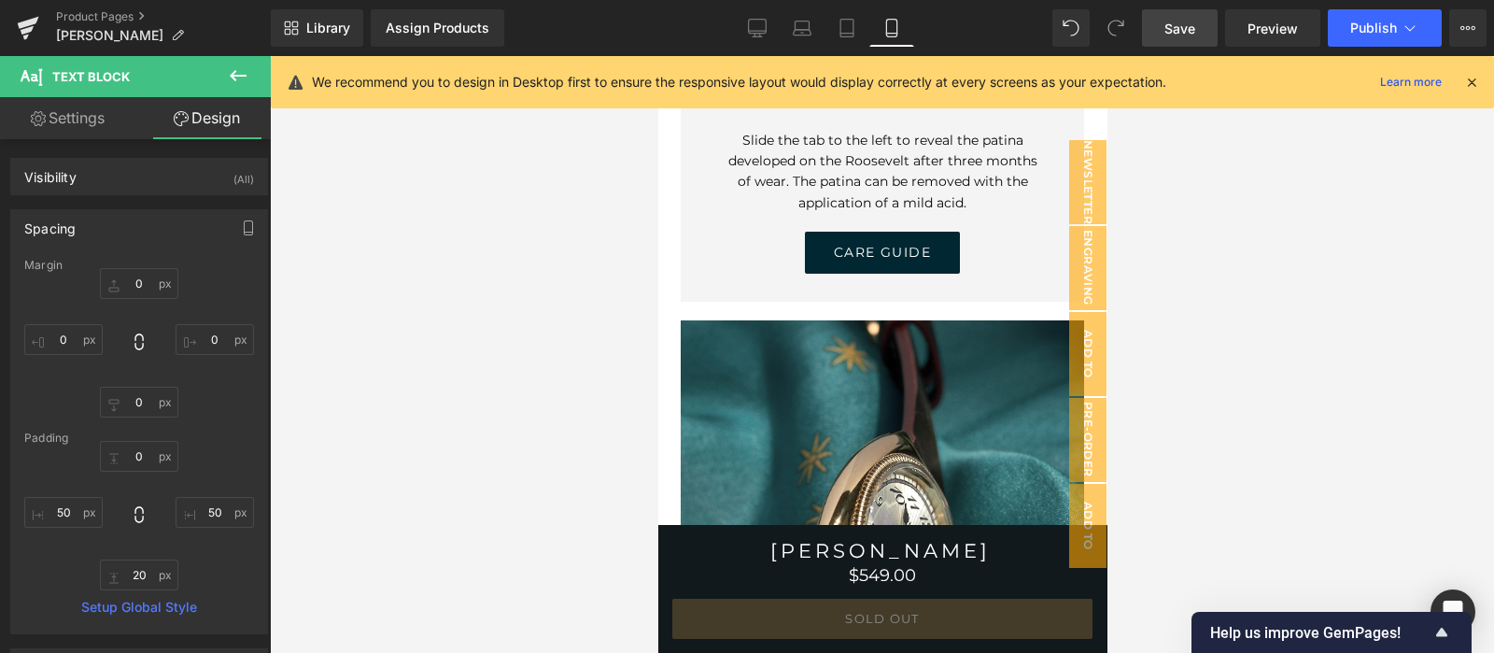
click at [1176, 32] on span "Save" at bounding box center [1179, 29] width 31 height 20
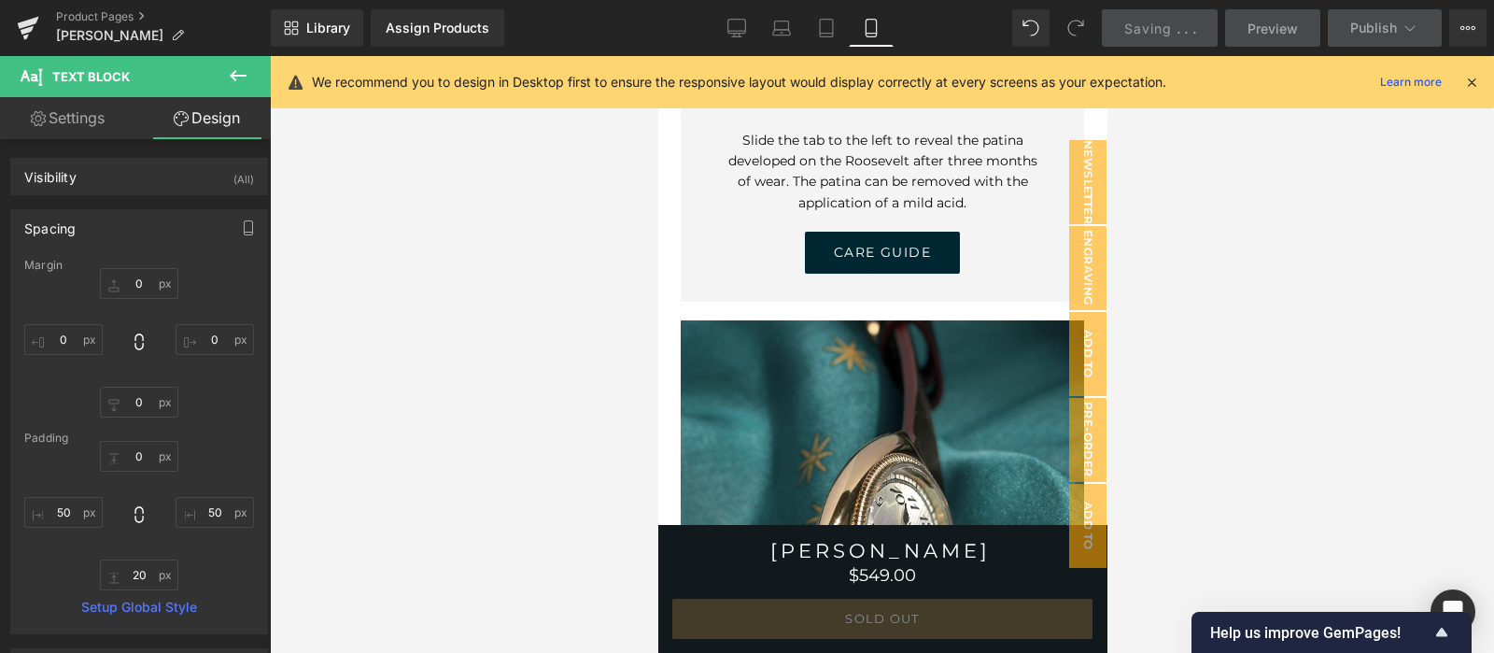
click at [1464, 86] on icon at bounding box center [1471, 82] width 17 height 17
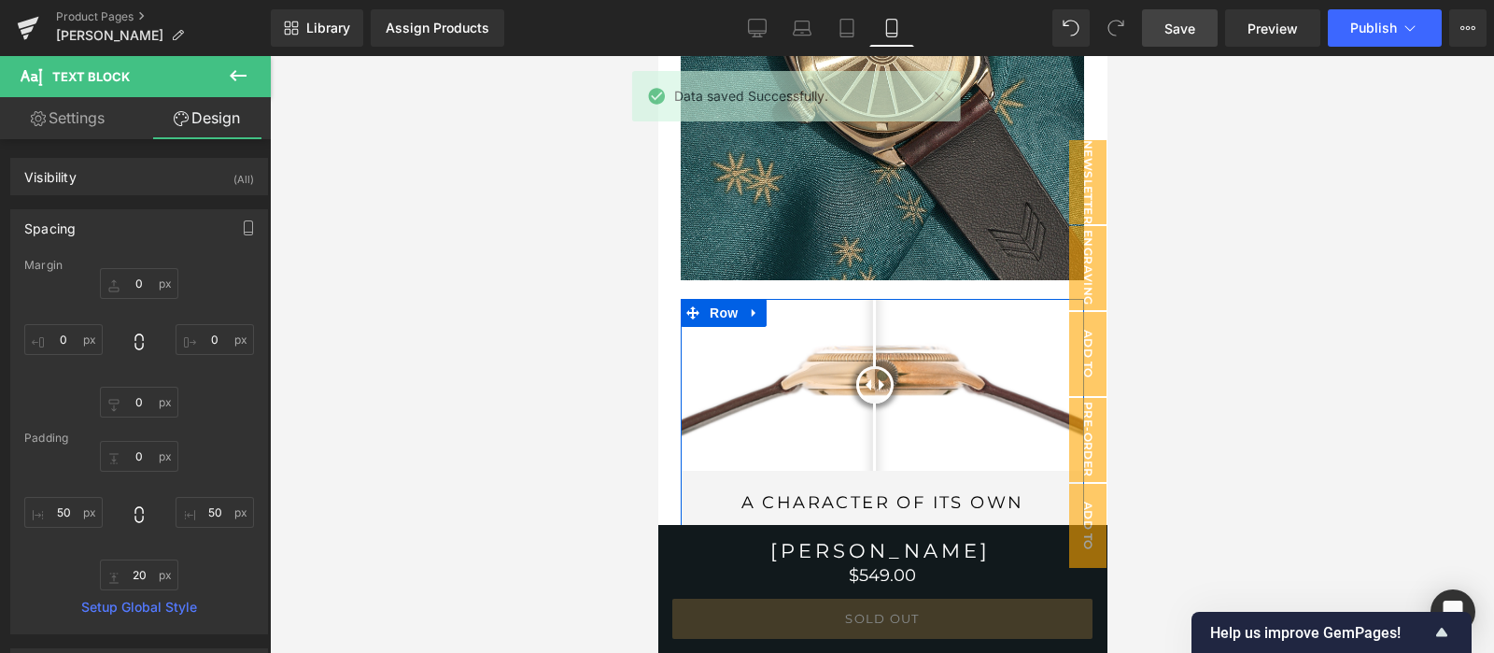
scroll to position [6960, 0]
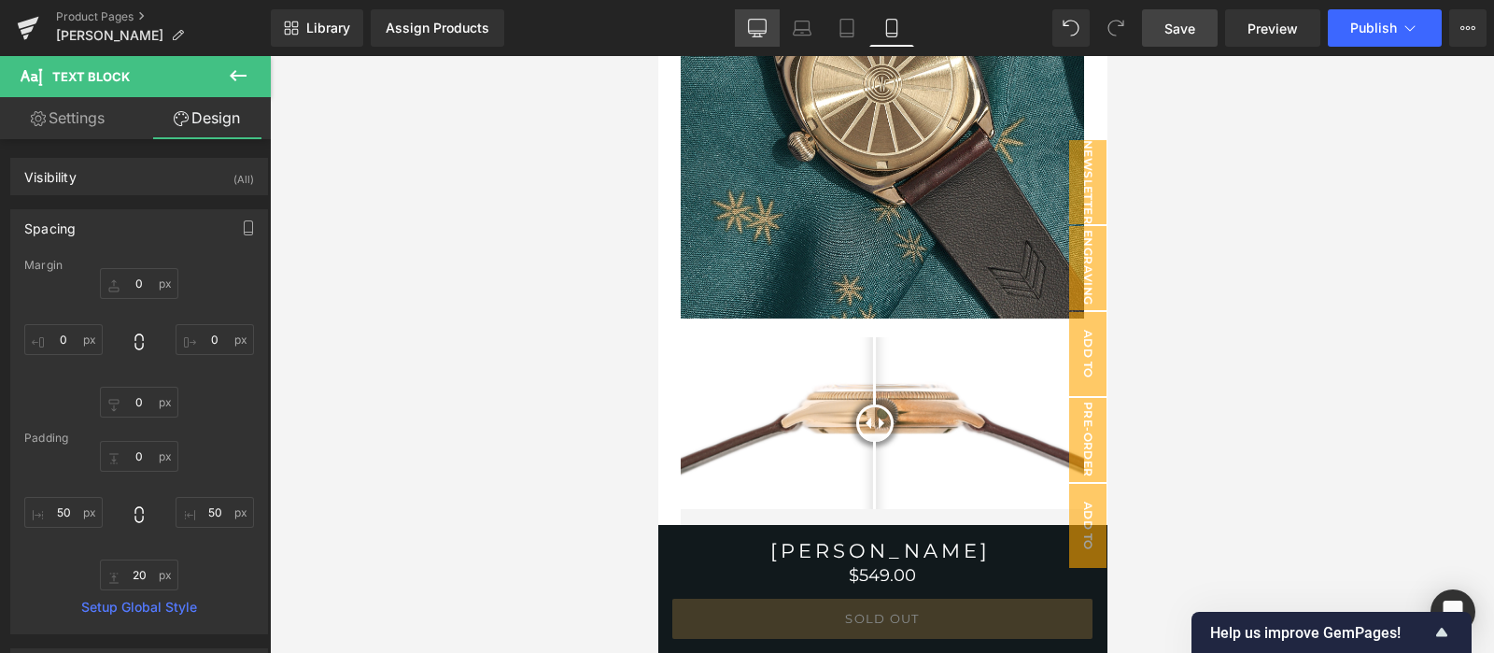
click at [761, 28] on icon at bounding box center [757, 28] width 19 height 19
type input "0"
type input "75"
type input "0"
type input "75"
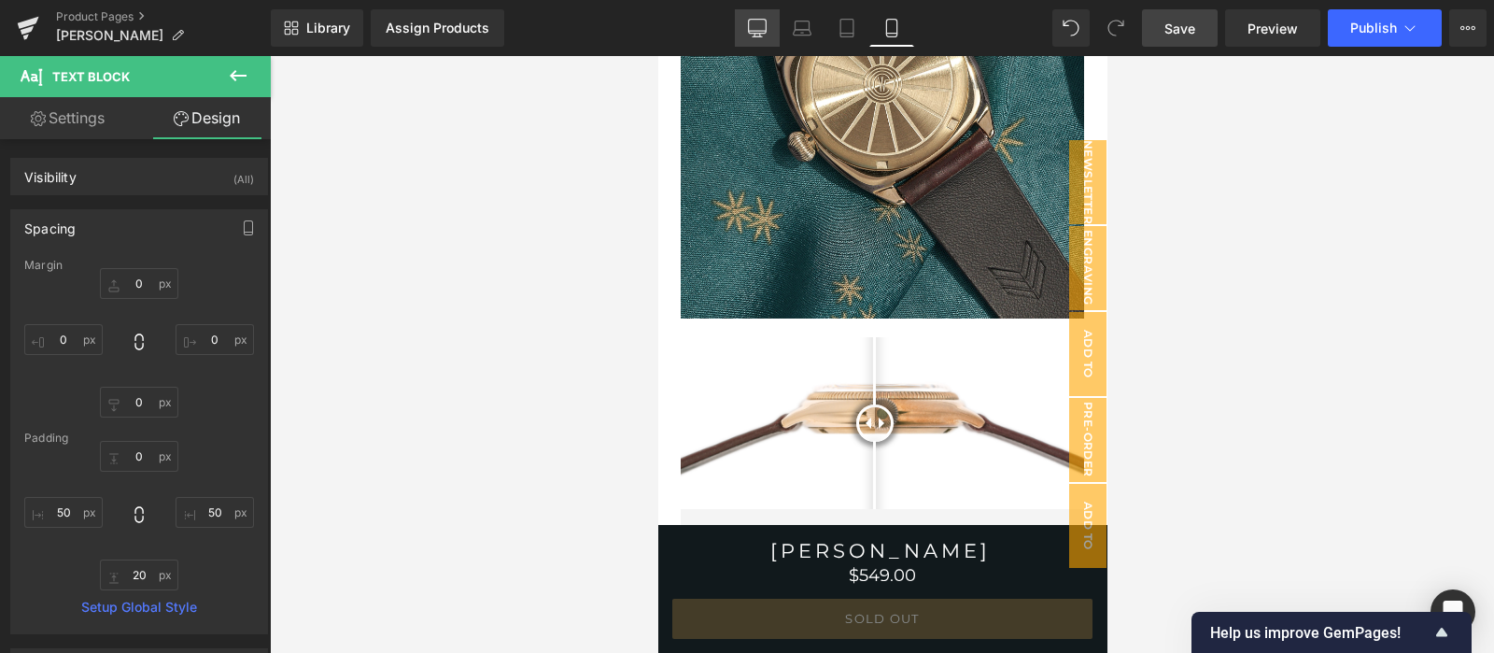
type input "0"
type input "50"
type input "20"
type input "50"
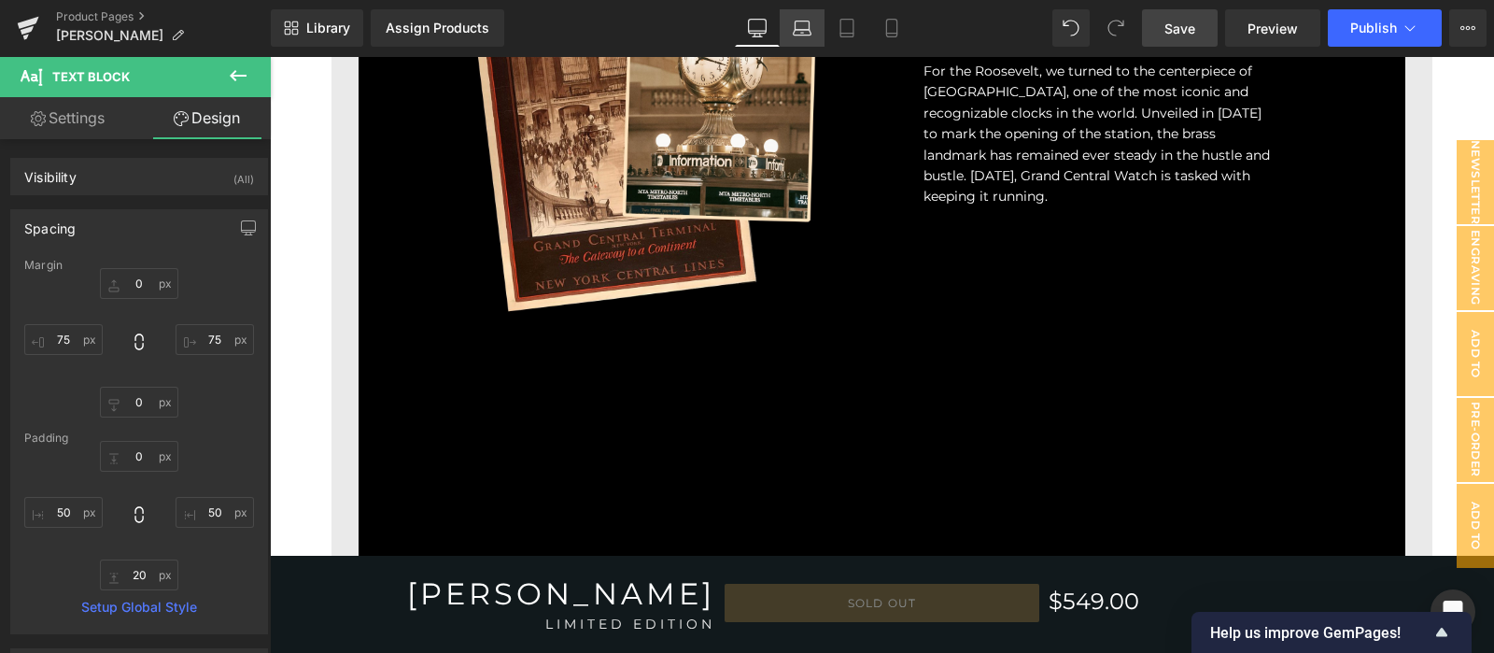
click at [796, 29] on icon at bounding box center [802, 28] width 19 height 19
type input "0"
type input "50"
type input "20"
type input "50"
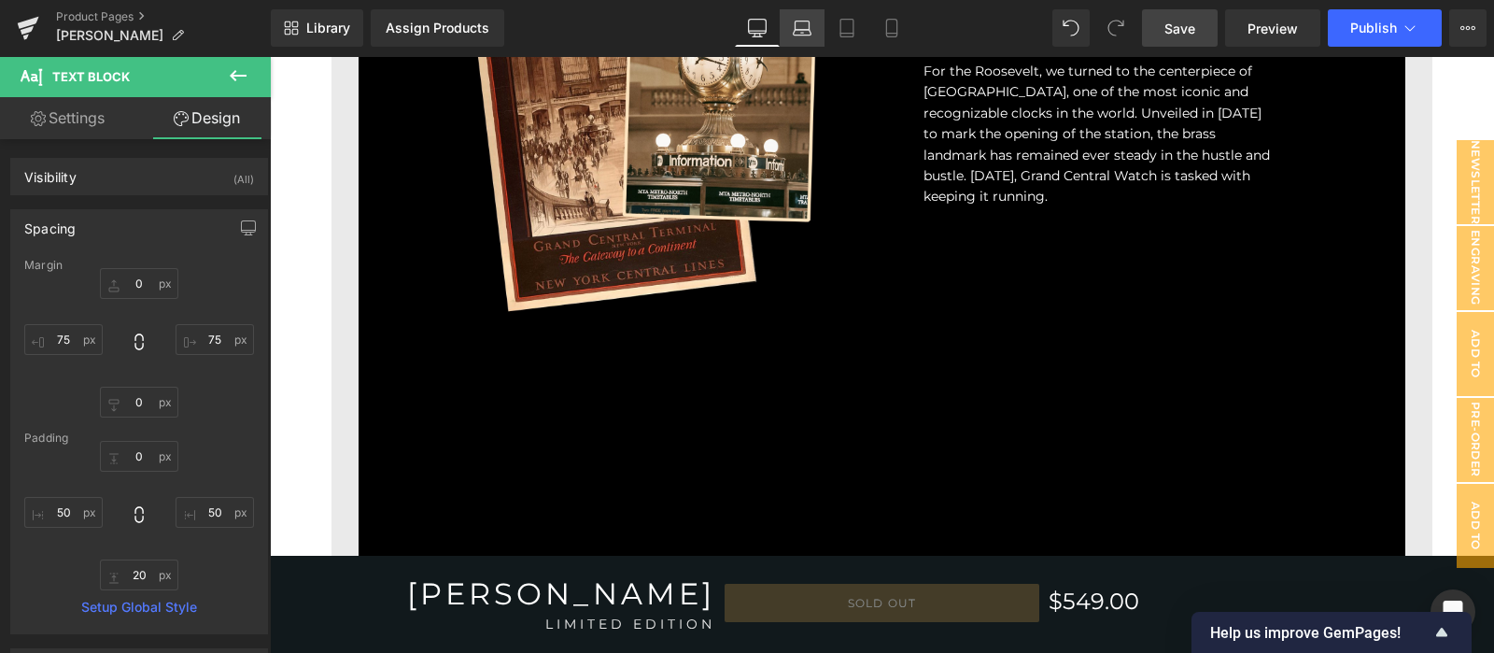
type input "0"
type input "50"
type input "0"
type input "50"
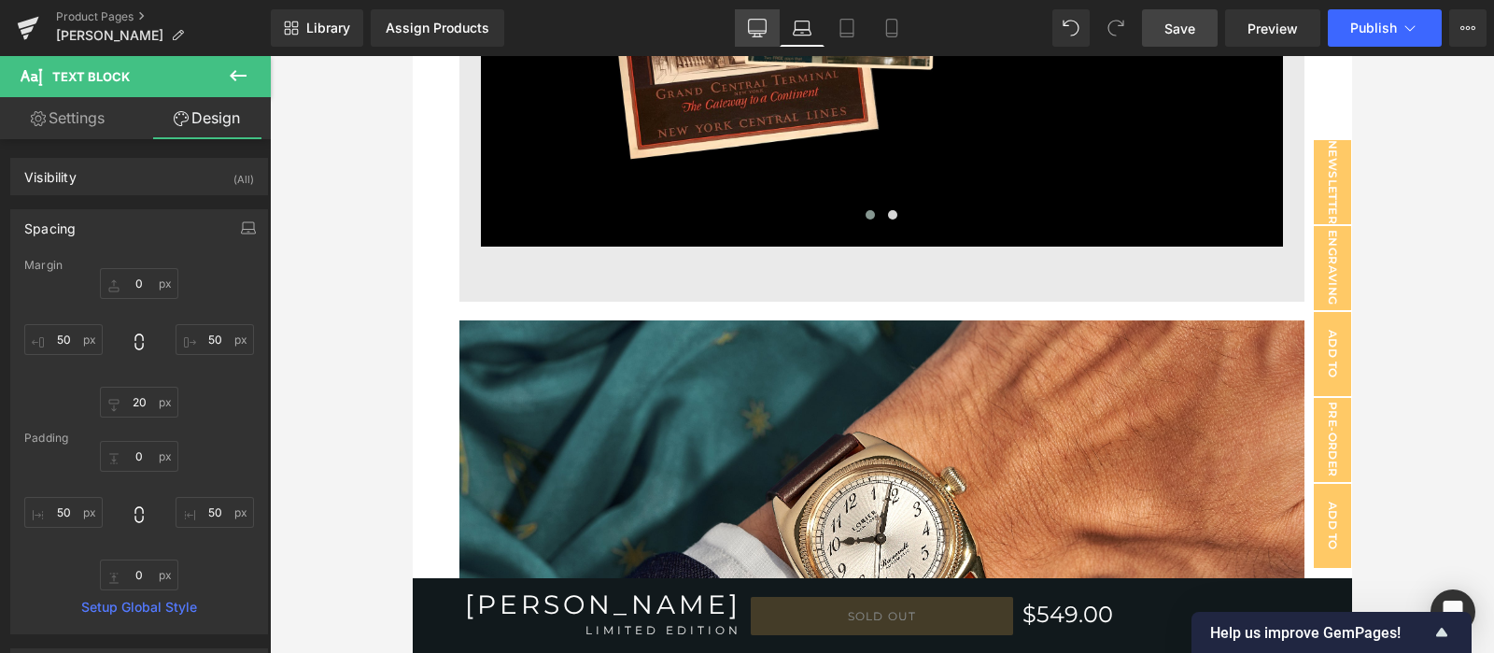
click at [761, 29] on icon at bounding box center [757, 28] width 19 height 19
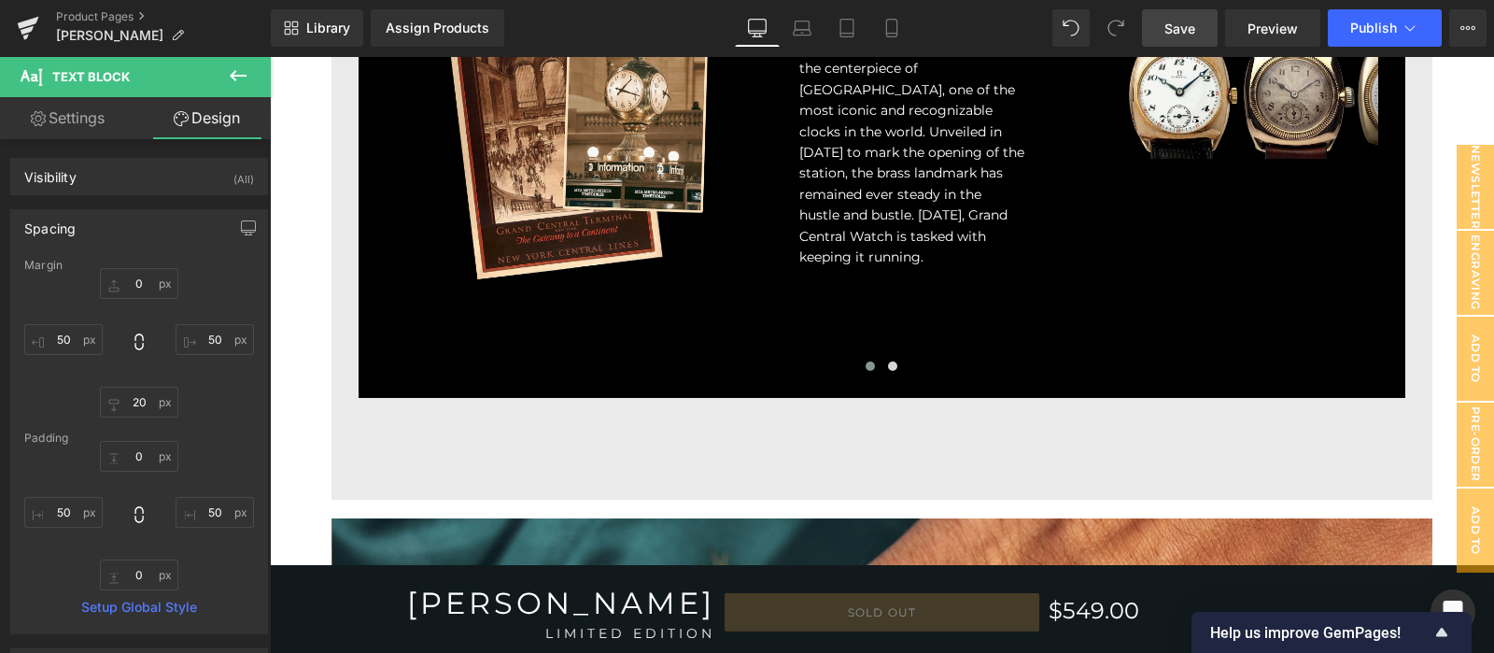
type input "0"
type input "75"
type input "0"
type input "75"
type input "0"
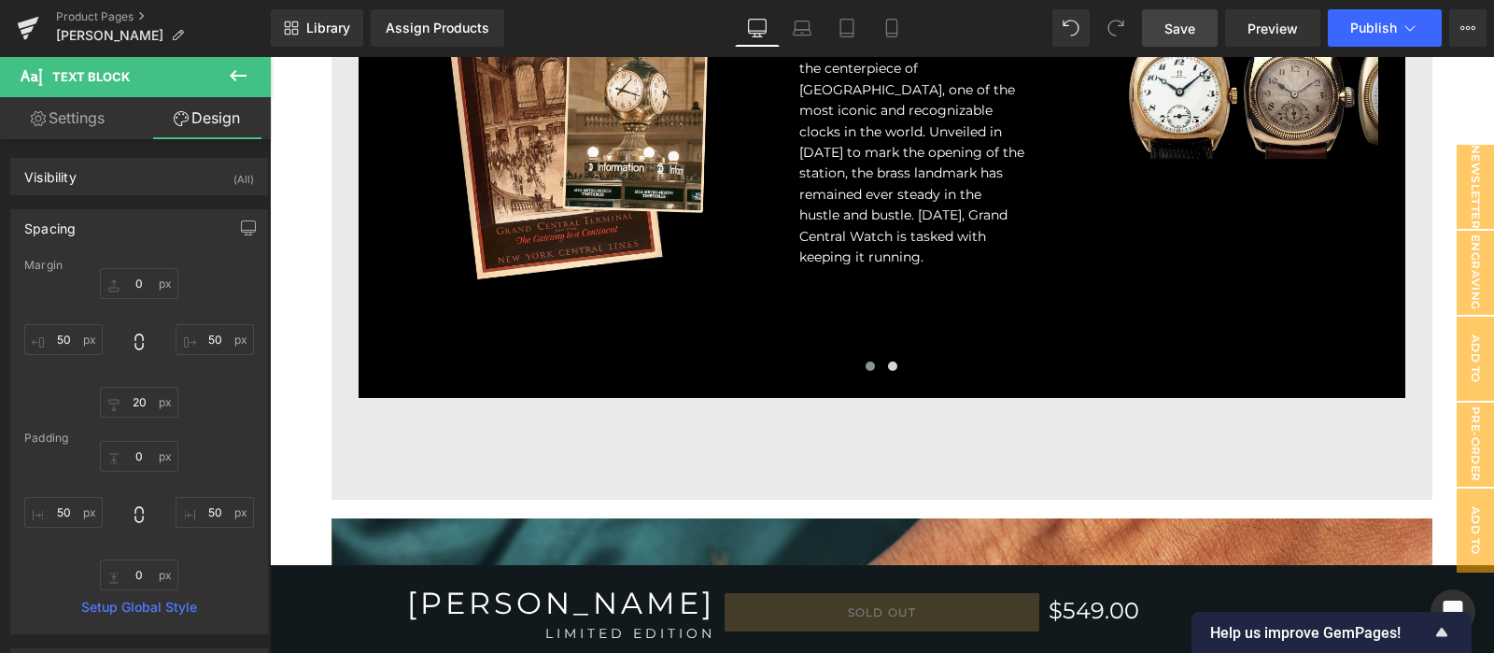
type input "50"
type input "20"
type input "50"
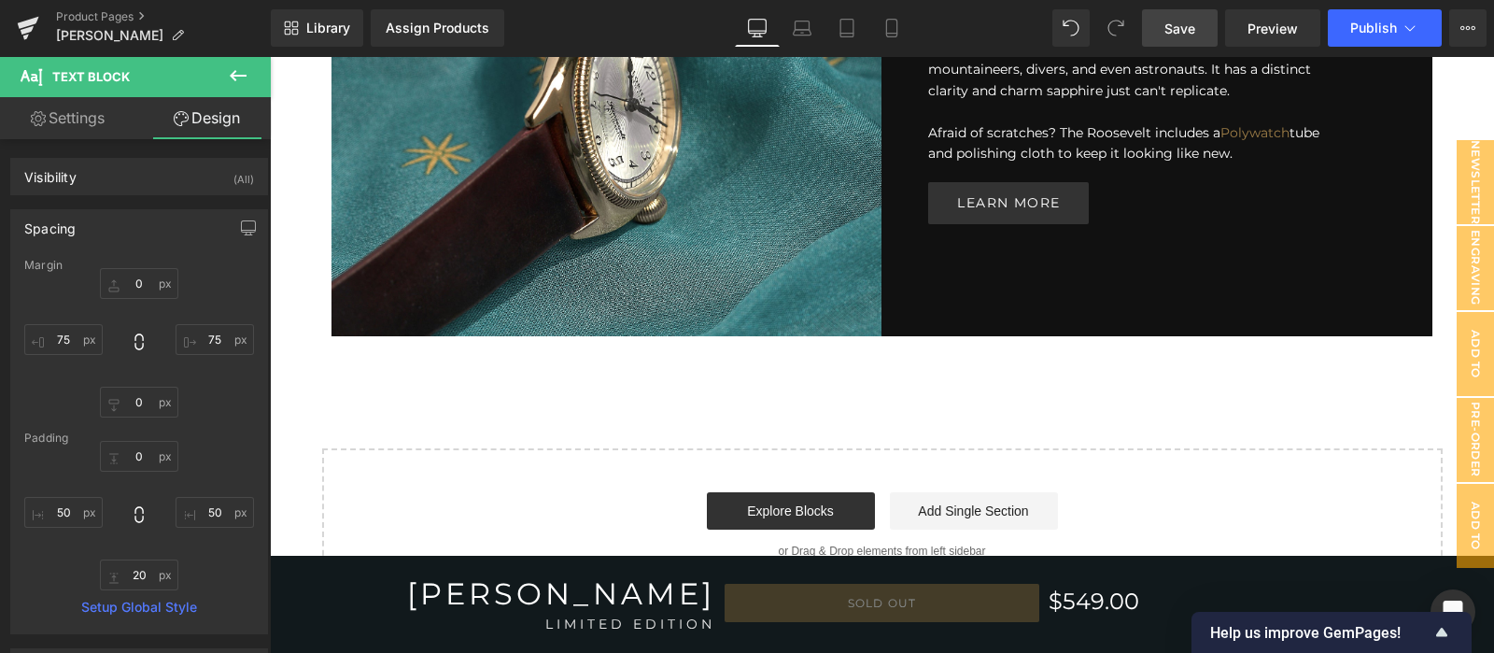
scroll to position [6562, 0]
